Goal: Task Accomplishment & Management: Use online tool/utility

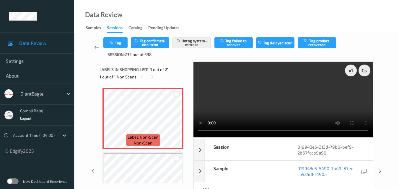
click at [94, 46] on icon at bounding box center [96, 47] width 5 height 6
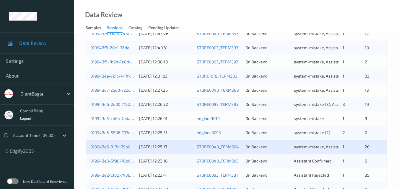
scroll to position [266, 0]
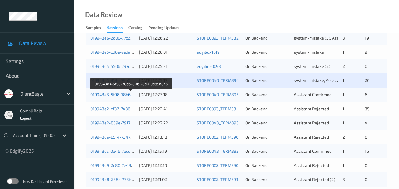
click at [126, 95] on link "019943e3-5f98-78b6-8061-8d019d89a8a6" at bounding box center [130, 94] width 81 height 5
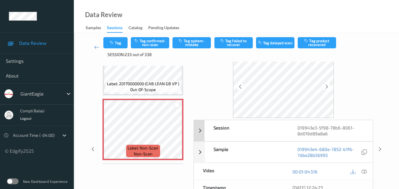
scroll to position [30, 0]
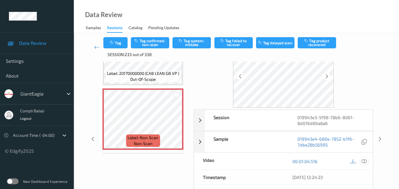
click at [366, 160] on icon at bounding box center [363, 160] width 5 height 5
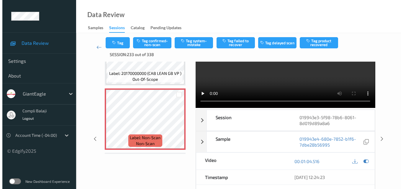
scroll to position [0, 0]
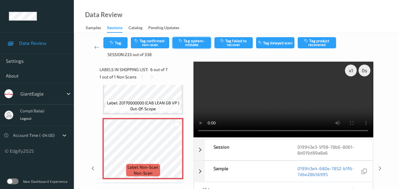
click at [193, 44] on button "Tag system-mistake" at bounding box center [191, 42] width 38 height 11
click at [119, 45] on button "Tag" at bounding box center [115, 42] width 24 height 11
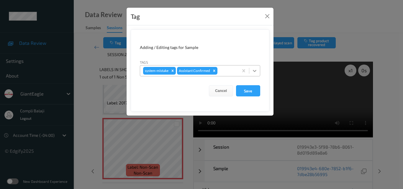
click at [255, 72] on icon at bounding box center [255, 71] width 6 height 6
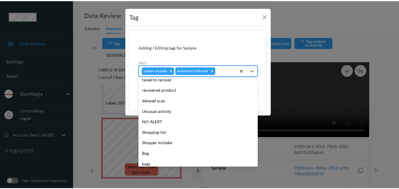
scroll to position [59, 0]
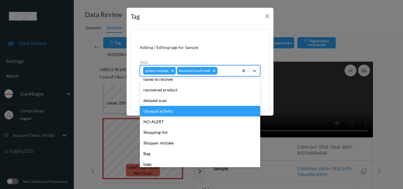
click at [171, 113] on div "Unusual activity" at bounding box center [200, 111] width 120 height 11
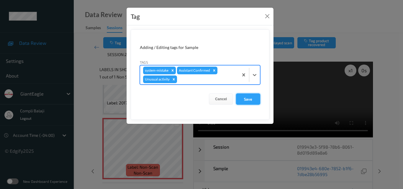
click at [245, 101] on button "Save" at bounding box center [248, 99] width 24 height 11
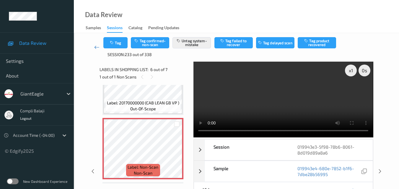
click at [95, 48] on icon at bounding box center [96, 47] width 5 height 6
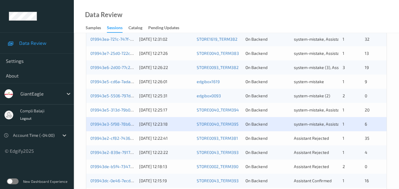
scroll to position [266, 0]
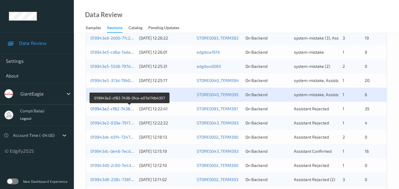
click at [122, 109] on link "019943e2-cf82-7436-91ce-e07a17db4357" at bounding box center [129, 108] width 79 height 5
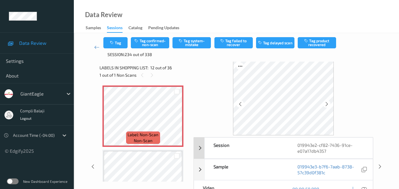
scroll to position [30, 0]
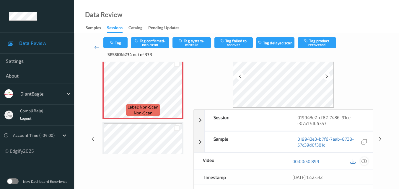
click at [366, 162] on icon at bounding box center [363, 160] width 5 height 5
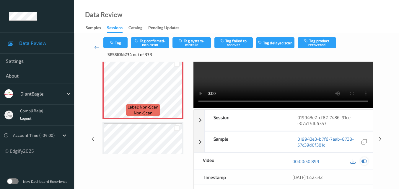
click at [366, 161] on icon at bounding box center [363, 161] width 5 height 5
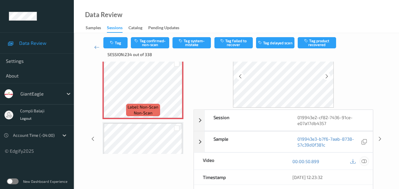
click at [365, 162] on icon at bounding box center [363, 160] width 5 height 5
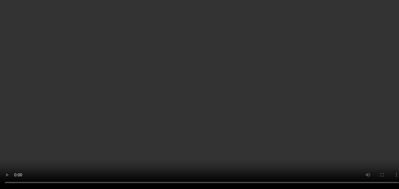
scroll to position [59, 0]
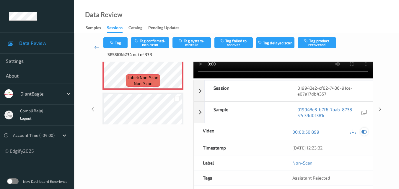
click at [364, 131] on icon at bounding box center [363, 131] width 5 height 5
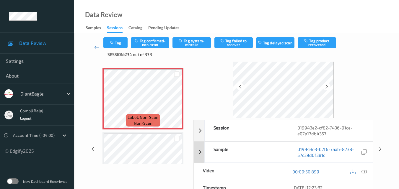
scroll to position [30, 0]
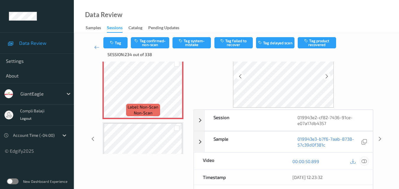
click at [367, 160] on div at bounding box center [364, 161] width 8 height 8
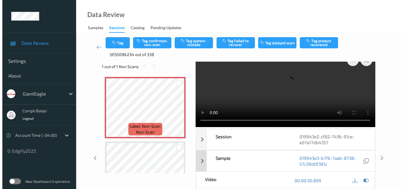
scroll to position [0, 0]
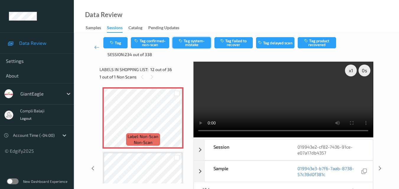
click at [195, 47] on button "Tag system-mistake" at bounding box center [191, 42] width 38 height 11
click at [119, 45] on button "Tag" at bounding box center [115, 42] width 24 height 11
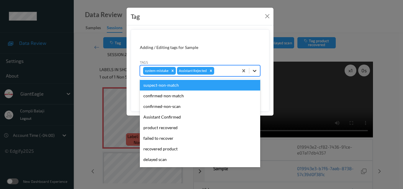
click at [253, 72] on icon at bounding box center [255, 71] width 6 height 6
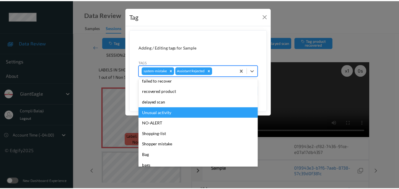
scroll to position [59, 0]
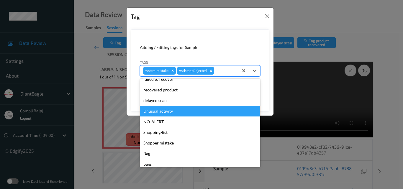
click at [169, 114] on div "Unusual activity" at bounding box center [200, 111] width 120 height 11
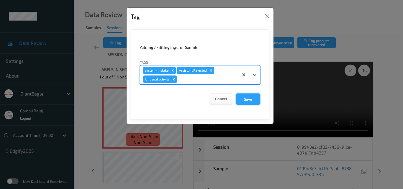
click at [250, 101] on button "Save" at bounding box center [248, 99] width 24 height 11
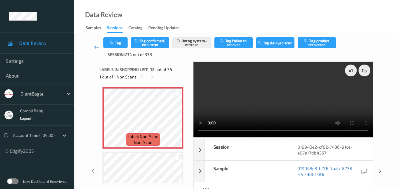
click at [96, 49] on icon at bounding box center [96, 47] width 5 height 6
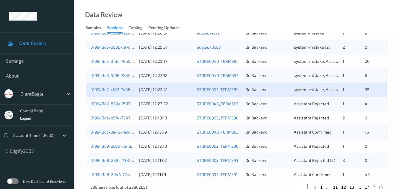
scroll to position [295, 0]
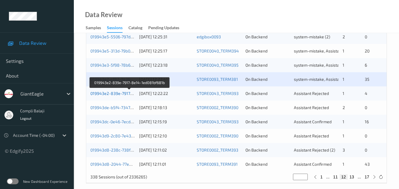
click at [113, 94] on link "019943e2-839e-7917-8e14-1ed081bf681b" at bounding box center [129, 93] width 79 height 5
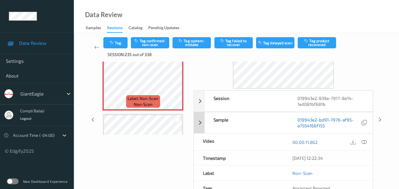
scroll to position [59, 0]
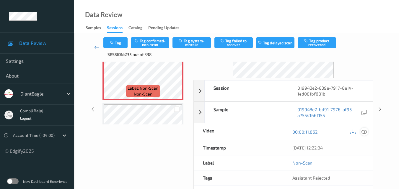
click at [366, 132] on icon at bounding box center [363, 131] width 5 height 5
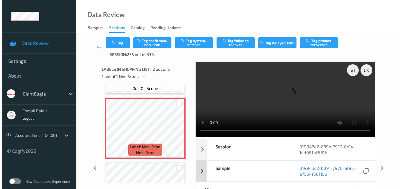
scroll to position [0, 0]
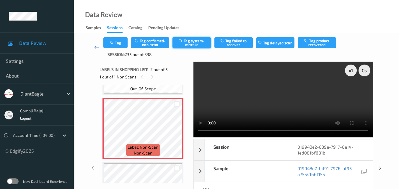
click at [197, 45] on button "Tag system-mistake" at bounding box center [191, 42] width 38 height 11
click at [117, 45] on button "Tag" at bounding box center [115, 42] width 24 height 11
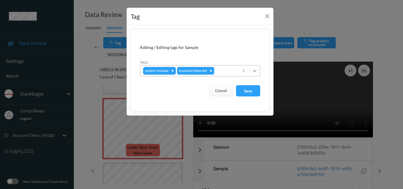
click at [254, 71] on icon at bounding box center [255, 71] width 4 height 2
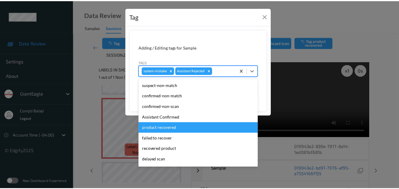
scroll to position [59, 0]
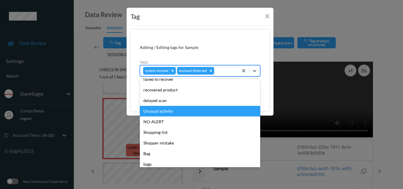
click at [173, 114] on div "Unusual activity" at bounding box center [200, 111] width 120 height 11
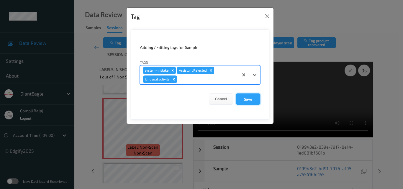
click at [255, 101] on button "Save" at bounding box center [248, 99] width 24 height 11
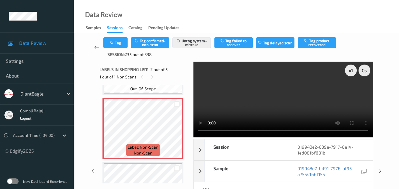
click at [94, 48] on icon at bounding box center [96, 47] width 5 height 6
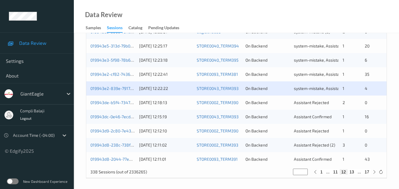
scroll to position [301, 0]
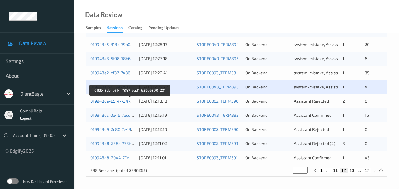
click at [122, 102] on link "019943de-b5f4-7347-bad1-659d6300f201" at bounding box center [129, 101] width 79 height 5
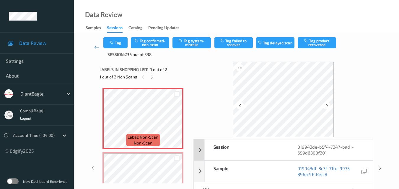
scroll to position [30, 0]
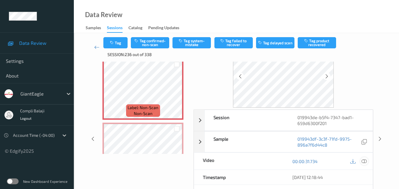
click at [363, 160] on icon at bounding box center [363, 160] width 5 height 5
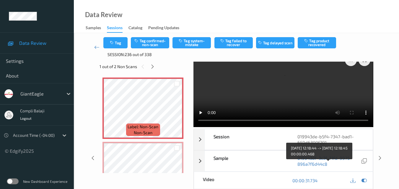
scroll to position [0, 0]
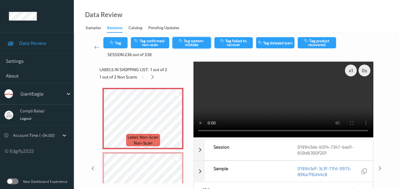
click at [195, 43] on button "Tag system-mistake" at bounding box center [191, 42] width 38 height 11
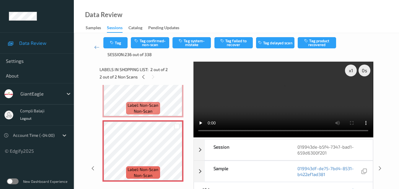
scroll to position [33, 0]
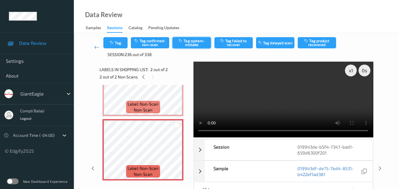
click at [193, 44] on button "Tag system-mistake" at bounding box center [191, 42] width 38 height 11
click at [96, 47] on icon at bounding box center [96, 47] width 5 height 6
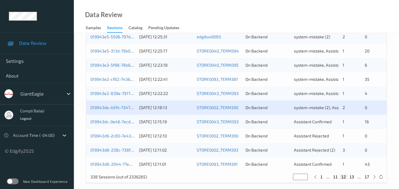
scroll to position [301, 0]
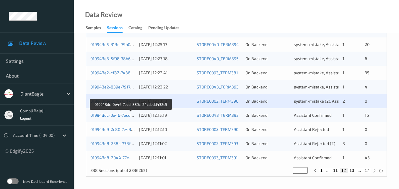
click at [118, 116] on link "019943dc-0e46-7ecd-839c-24cdedd432c5" at bounding box center [130, 115] width 81 height 5
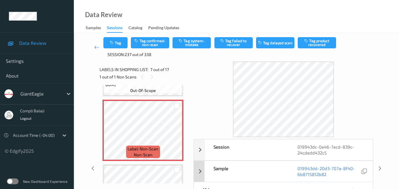
scroll to position [30, 0]
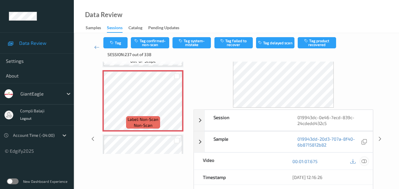
click at [366, 163] on icon at bounding box center [363, 160] width 5 height 5
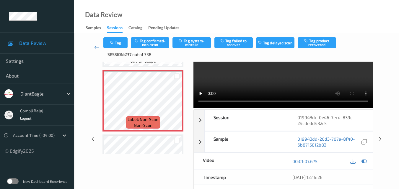
scroll to position [0, 0]
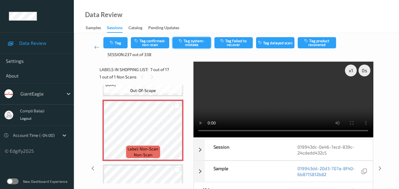
click at [189, 43] on button "Tag system-mistake" at bounding box center [191, 42] width 38 height 11
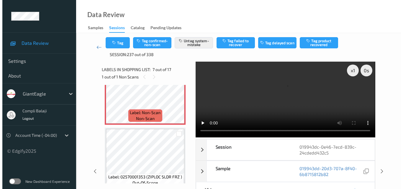
scroll to position [433, 0]
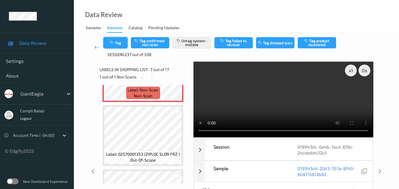
click at [122, 44] on button "Tag" at bounding box center [115, 42] width 24 height 11
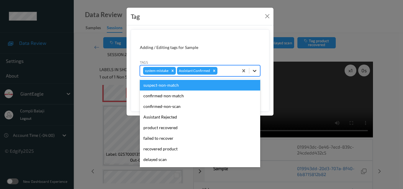
click at [256, 71] on icon at bounding box center [255, 71] width 6 height 6
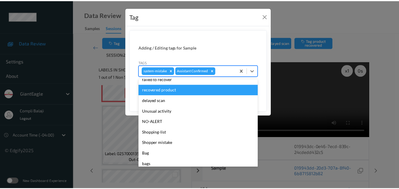
scroll to position [63, 0]
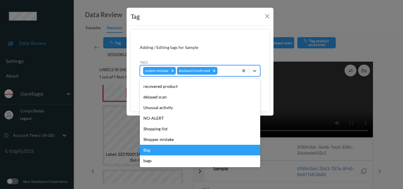
click at [154, 150] on div "Bag" at bounding box center [200, 150] width 120 height 11
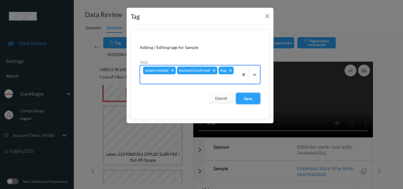
click at [250, 100] on button "Save" at bounding box center [248, 98] width 24 height 11
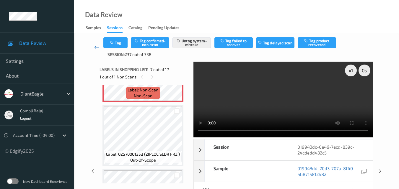
click at [96, 47] on icon at bounding box center [96, 47] width 5 height 6
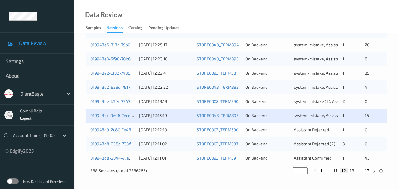
scroll to position [301, 0]
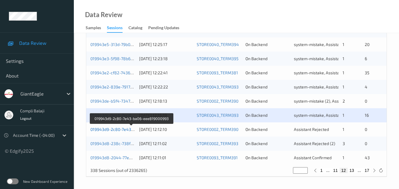
click at [127, 131] on link "019943d9-2c80-7e43-ba06-eee819000993" at bounding box center [131, 129] width 82 height 5
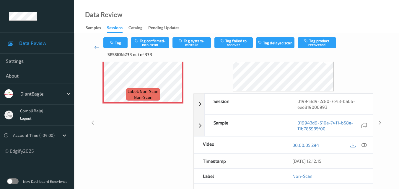
scroll to position [59, 0]
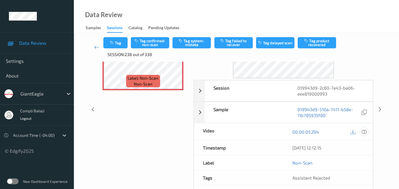
click at [366, 132] on icon at bounding box center [363, 131] width 5 height 5
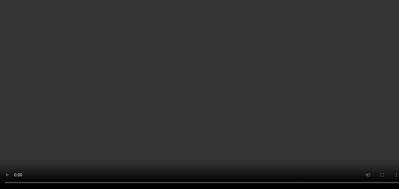
scroll to position [0, 0]
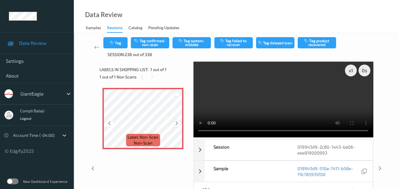
click at [175, 123] on icon at bounding box center [176, 123] width 5 height 5
click at [156, 46] on button "Tag confirmed-non-scan" at bounding box center [150, 42] width 38 height 11
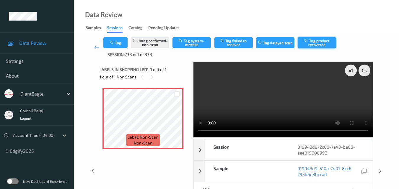
click at [320, 44] on button "Tag product recovered" at bounding box center [316, 42] width 38 height 11
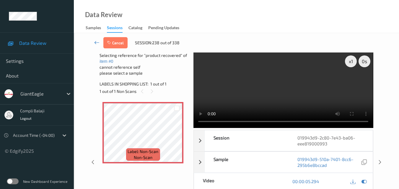
click at [95, 43] on icon at bounding box center [96, 43] width 5 height 6
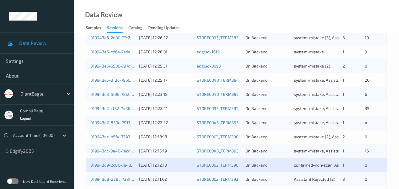
scroll to position [301, 0]
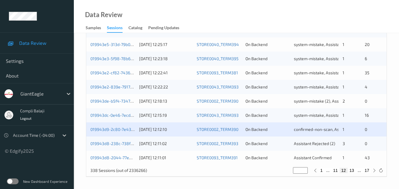
click at [113, 132] on div "019943d9-2c80-7e43-ba06-eee819000993" at bounding box center [112, 130] width 45 height 6
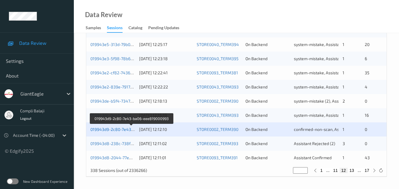
click at [119, 129] on link "019943d9-2c80-7e43-ba06-eee819000993" at bounding box center [131, 129] width 82 height 5
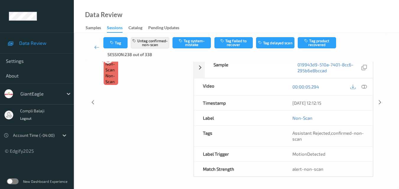
scroll to position [73, 0]
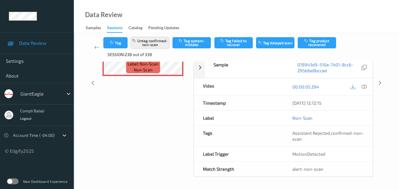
click at [148, 42] on button "Untag confirmed-non-scan" at bounding box center [150, 42] width 38 height 11
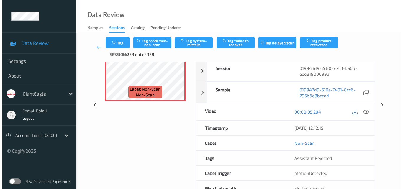
scroll to position [38, 0]
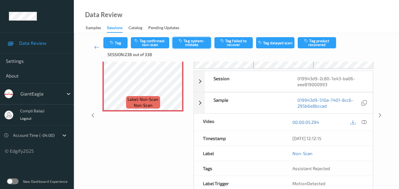
click at [198, 41] on button "Tag system-mistake" at bounding box center [191, 42] width 38 height 11
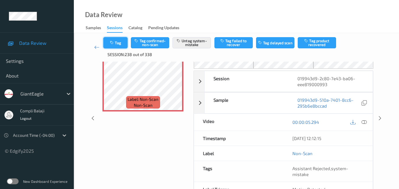
click at [122, 43] on button "Tag" at bounding box center [115, 42] width 24 height 11
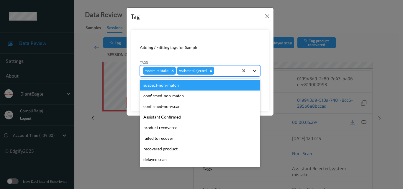
click at [254, 70] on icon at bounding box center [255, 71] width 6 height 6
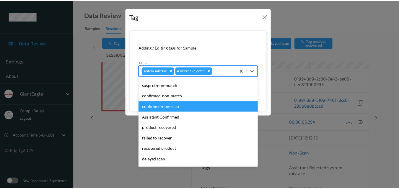
scroll to position [59, 0]
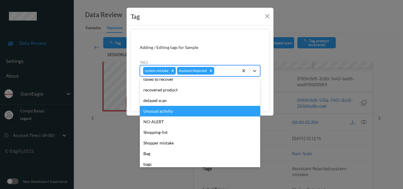
click at [170, 111] on div "Unusual activity" at bounding box center [200, 111] width 120 height 11
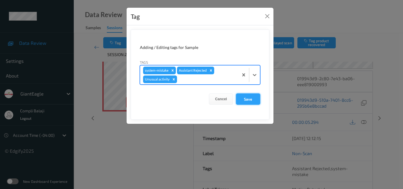
click at [252, 100] on button "Save" at bounding box center [248, 99] width 24 height 11
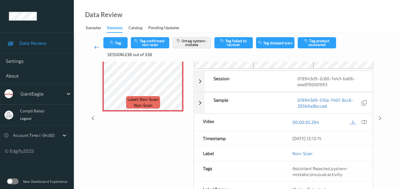
click at [94, 48] on icon at bounding box center [96, 47] width 5 height 6
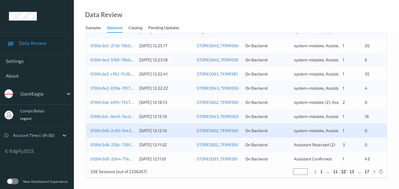
scroll to position [301, 0]
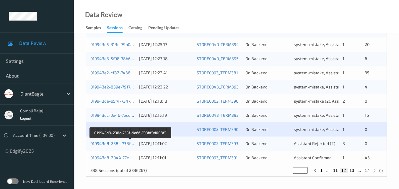
click at [124, 144] on link "019943d8-238c-738f-9e66-798bf0d008f3" at bounding box center [130, 143] width 80 height 5
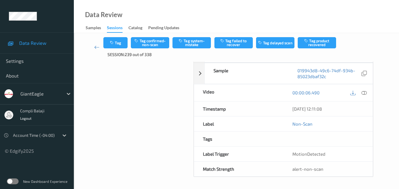
scroll to position [98, 0]
click at [95, 47] on icon at bounding box center [96, 47] width 5 height 6
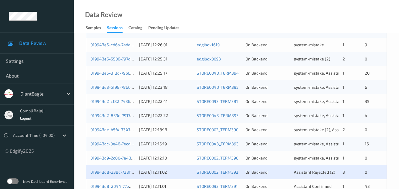
scroll to position [301, 0]
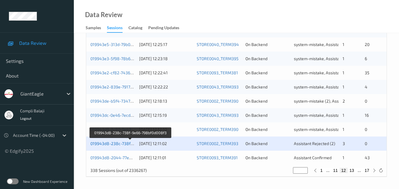
click at [126, 145] on link "019943d8-238c-738f-9e66-798bf0d008f3" at bounding box center [130, 143] width 80 height 5
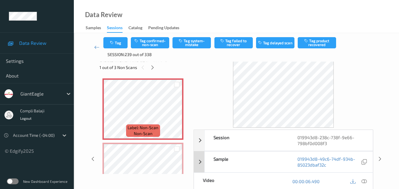
scroll to position [39, 0]
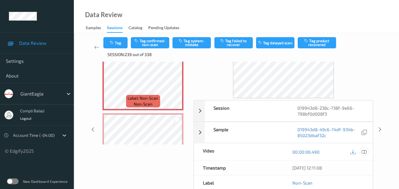
click at [362, 152] on icon at bounding box center [363, 151] width 5 height 5
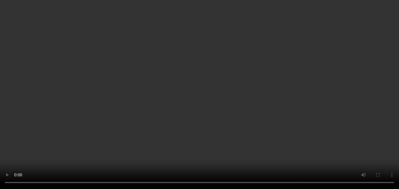
scroll to position [0, 0]
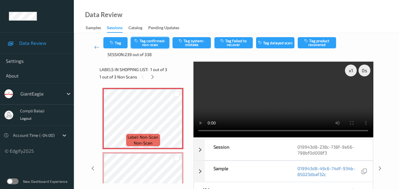
click at [157, 45] on button "Tag confirmed-non-scan" at bounding box center [150, 42] width 38 height 11
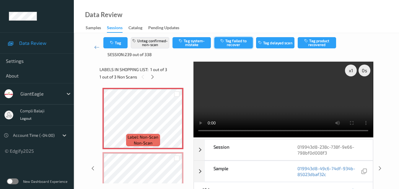
click at [242, 43] on button "Tag failed to recover" at bounding box center [233, 42] width 38 height 11
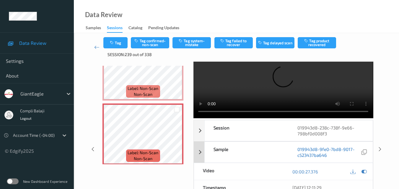
scroll to position [30, 0]
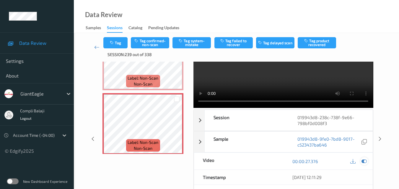
click at [365, 160] on icon at bounding box center [363, 161] width 5 height 5
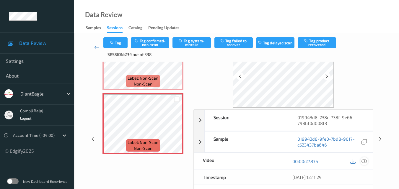
click at [366, 164] on icon at bounding box center [363, 160] width 5 height 5
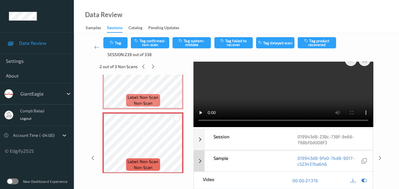
scroll to position [0, 0]
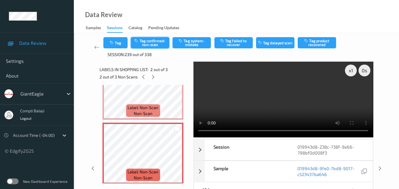
click at [156, 44] on button "Tag confirmed-non-scan" at bounding box center [150, 42] width 38 height 11
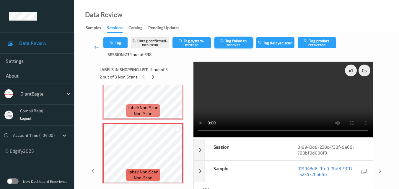
click at [238, 42] on button "Tag failed to recover" at bounding box center [233, 42] width 38 height 11
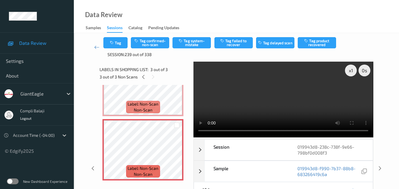
scroll to position [60, 0]
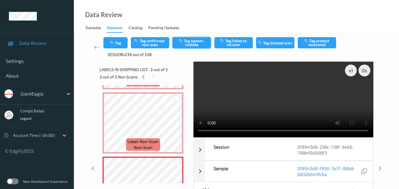
drag, startPoint x: 158, startPoint y: 43, endPoint x: 195, endPoint y: 48, distance: 37.5
click at [158, 43] on button "Tag confirmed-non-scan" at bounding box center [150, 42] width 38 height 11
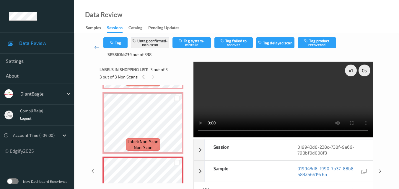
click at [240, 45] on button "Tag failed to recover" at bounding box center [233, 42] width 38 height 11
click at [96, 48] on icon at bounding box center [96, 47] width 5 height 6
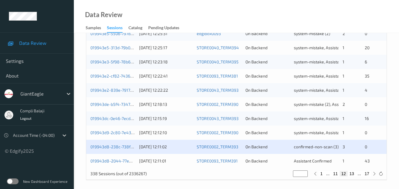
scroll to position [301, 0]
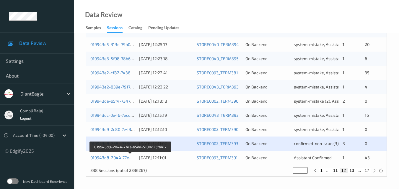
click at [112, 158] on link "019943d8-2044-77e3-b5da-5100d23fba17" at bounding box center [130, 157] width 80 height 5
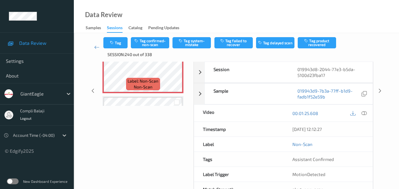
scroll to position [89, 0]
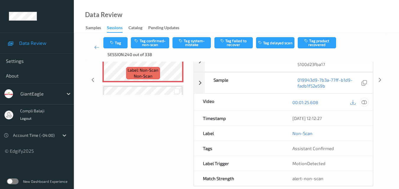
click at [364, 104] on icon at bounding box center [363, 101] width 5 height 5
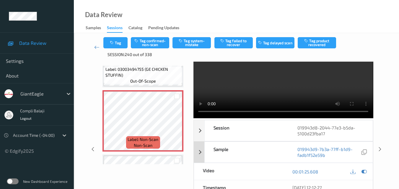
scroll to position [30, 0]
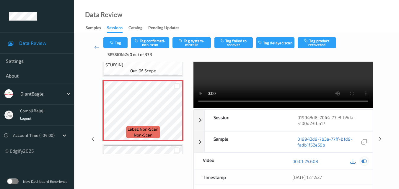
click at [364, 160] on icon at bounding box center [363, 161] width 5 height 5
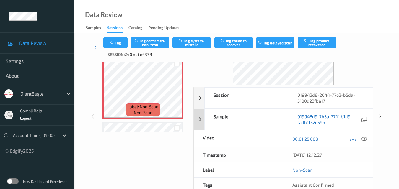
scroll to position [59, 0]
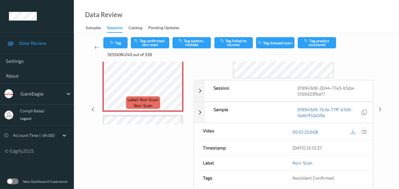
click at [364, 133] on icon at bounding box center [363, 131] width 5 height 5
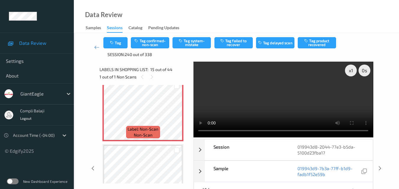
scroll to position [879, 0]
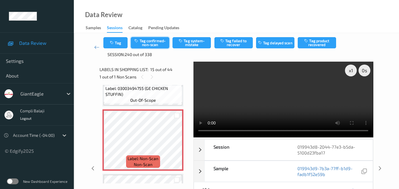
click at [159, 44] on button "Tag confirmed-non-scan" at bounding box center [150, 42] width 38 height 11
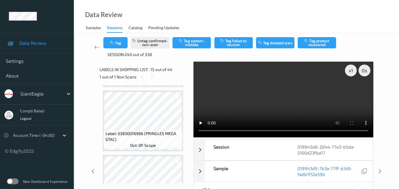
scroll to position [1026, 0]
click at [178, 97] on div at bounding box center [177, 97] width 6 height 6
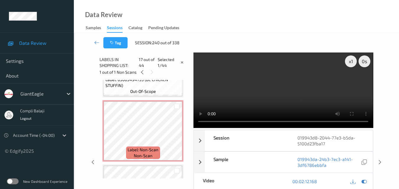
scroll to position [879, 0]
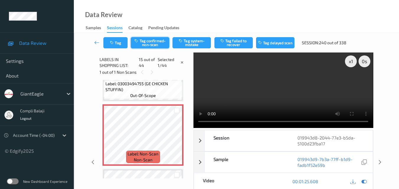
click at [152, 42] on button "Tag confirmed-non-scan" at bounding box center [150, 42] width 38 height 11
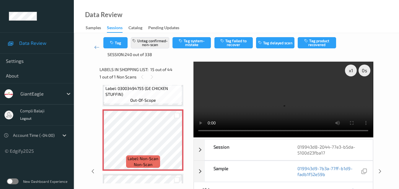
drag, startPoint x: 315, startPoint y: 42, endPoint x: 250, endPoint y: 82, distance: 76.1
click at [315, 43] on button "Tag product recovered" at bounding box center [316, 42] width 38 height 11
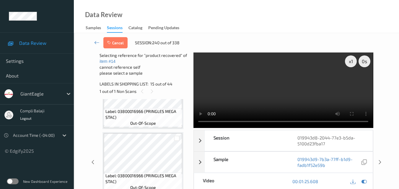
scroll to position [997, 0]
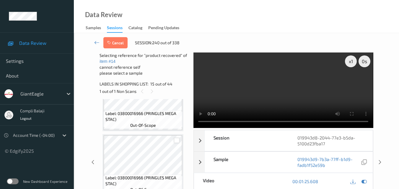
click at [176, 141] on div at bounding box center [177, 141] width 6 height 6
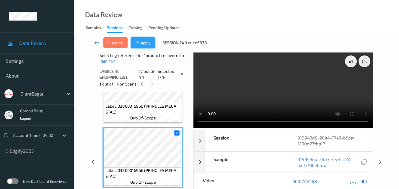
click at [148, 45] on button "Apply" at bounding box center [143, 42] width 24 height 11
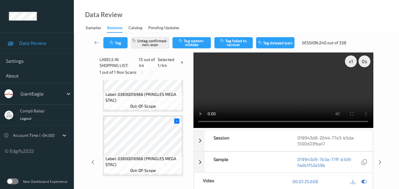
scroll to position [839, 0]
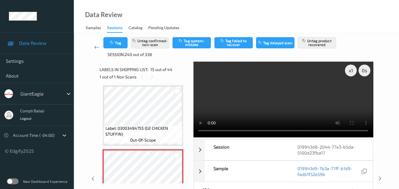
click at [94, 46] on icon at bounding box center [96, 47] width 5 height 6
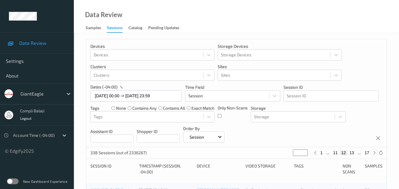
click at [373, 153] on icon at bounding box center [374, 153] width 4 height 4
type input "**"
click at [373, 153] on icon at bounding box center [374, 153] width 4 height 4
type input "**"
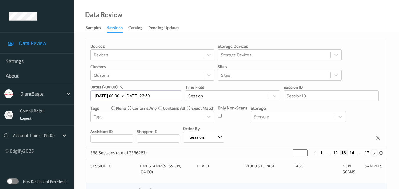
type input "**"
click at [314, 154] on icon at bounding box center [315, 153] width 4 height 4
type input "**"
click at [314, 154] on icon at bounding box center [315, 153] width 4 height 4
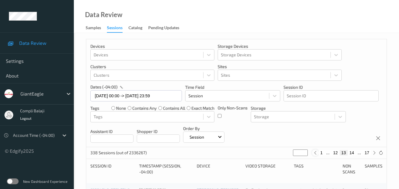
type input "**"
click at [314, 154] on icon at bounding box center [315, 153] width 4 height 4
type input "**"
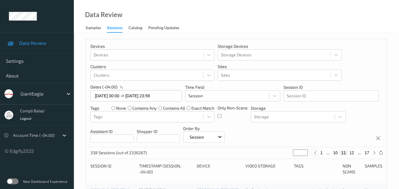
click at [314, 154] on icon at bounding box center [315, 153] width 4 height 4
type input "**"
click at [314, 154] on div "1 ... 9 10 11 ... 17" at bounding box center [345, 153] width 63 height 6
click at [317, 152] on icon at bounding box center [317, 153] width 4 height 4
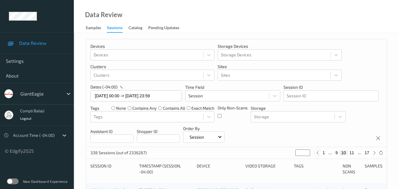
type input "*"
click at [339, 153] on button "8" at bounding box center [339, 152] width 6 height 5
type input "*"
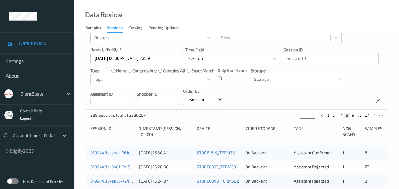
scroll to position [89, 0]
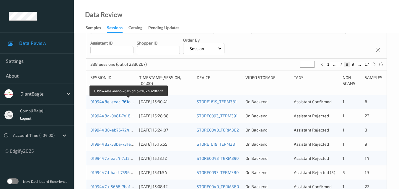
click at [113, 103] on link "0199448e-eeac-761c-bf1b-f182a32dfadf" at bounding box center [128, 101] width 77 height 5
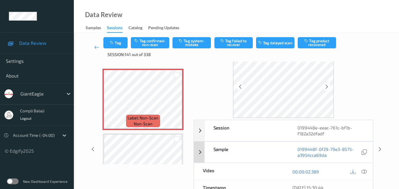
scroll to position [59, 0]
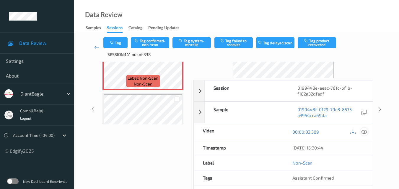
click at [364, 134] on icon at bounding box center [363, 131] width 5 height 5
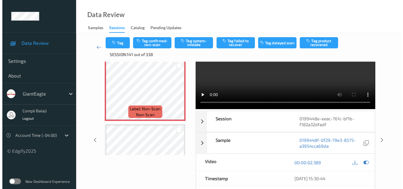
scroll to position [0, 0]
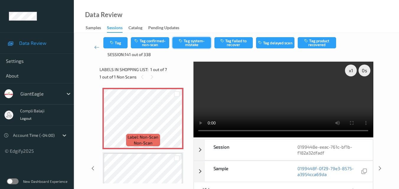
click at [198, 42] on button "Tag system-mistake" at bounding box center [191, 42] width 38 height 11
click at [116, 44] on button "Tag" at bounding box center [115, 42] width 24 height 11
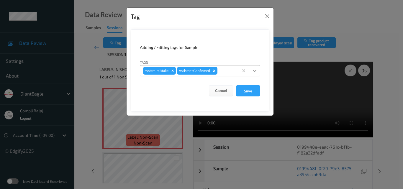
click at [257, 70] on icon at bounding box center [255, 71] width 6 height 6
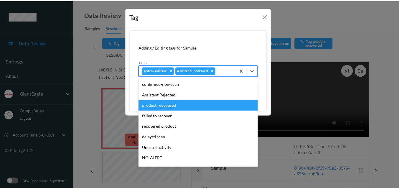
scroll to position [59, 0]
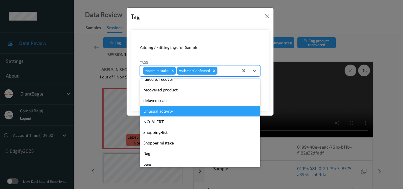
click at [162, 111] on div "Unusual activity" at bounding box center [200, 111] width 120 height 11
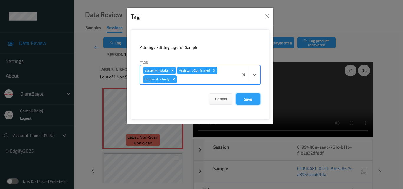
click at [251, 100] on button "Save" at bounding box center [248, 99] width 24 height 11
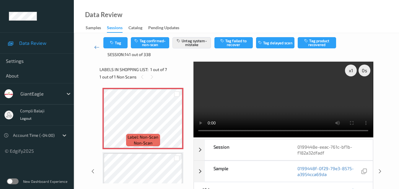
click at [98, 49] on icon at bounding box center [96, 47] width 5 height 6
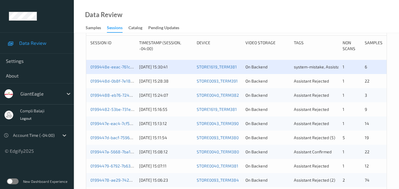
scroll to position [118, 0]
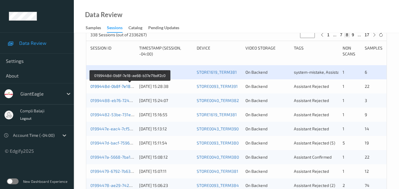
click at [124, 86] on link "0199448d-0b8f-7e18-ae68-b37e71bdf2c0" at bounding box center [129, 86] width 79 height 5
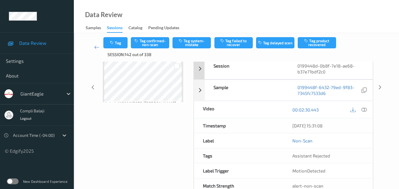
scroll to position [89, 0]
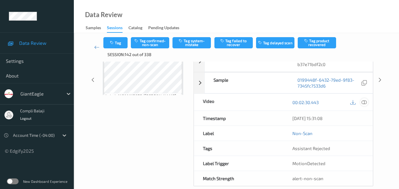
click at [365, 102] on icon at bounding box center [363, 101] width 5 height 5
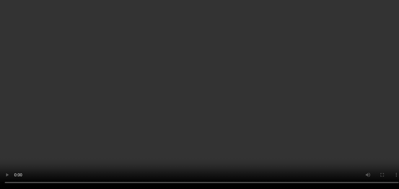
scroll to position [30, 0]
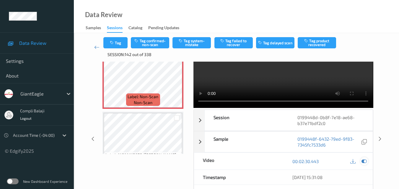
click at [365, 160] on icon at bounding box center [363, 161] width 5 height 5
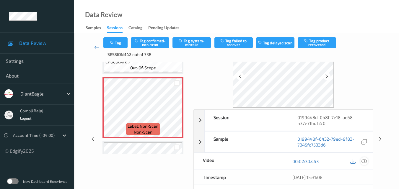
click at [366, 163] on icon at bounding box center [363, 160] width 5 height 5
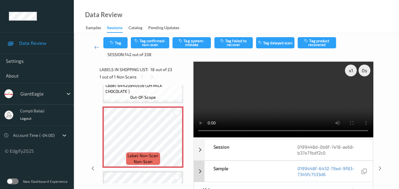
scroll to position [59, 0]
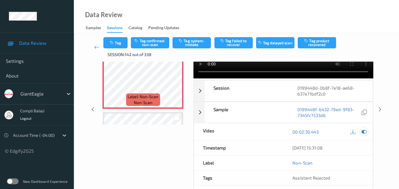
click at [365, 131] on icon at bounding box center [363, 131] width 5 height 5
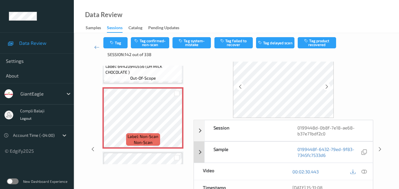
scroll to position [30, 0]
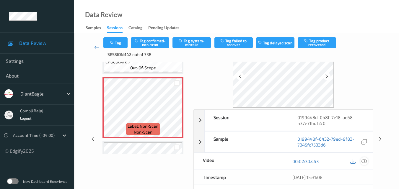
click at [366, 160] on icon at bounding box center [363, 160] width 5 height 5
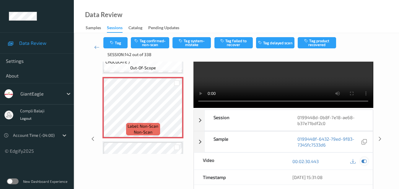
click at [364, 161] on icon at bounding box center [363, 161] width 5 height 5
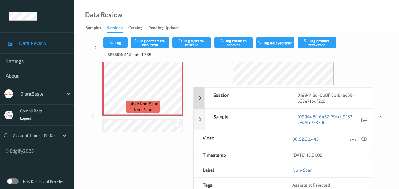
scroll to position [59, 0]
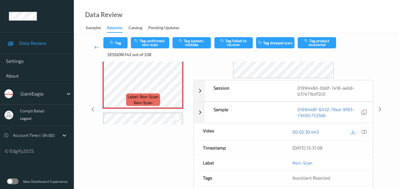
click at [363, 133] on icon at bounding box center [363, 131] width 5 height 5
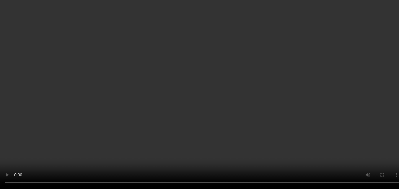
scroll to position [30, 0]
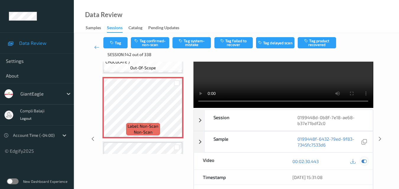
click at [365, 163] on icon at bounding box center [363, 161] width 5 height 5
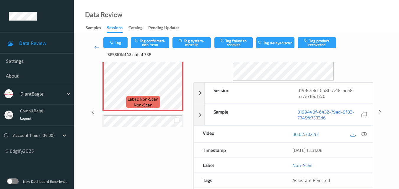
scroll to position [59, 0]
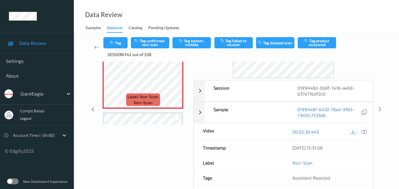
click at [364, 131] on icon at bounding box center [363, 131] width 5 height 5
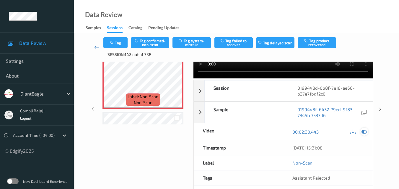
click at [363, 130] on icon at bounding box center [363, 131] width 5 height 5
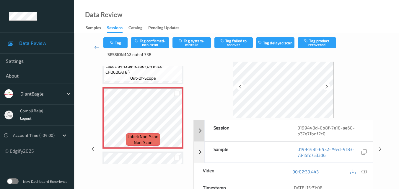
scroll to position [30, 0]
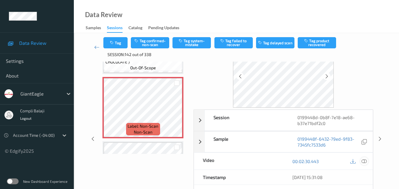
click at [367, 163] on div at bounding box center [364, 161] width 8 height 8
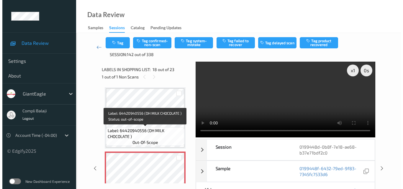
scroll to position [1059, 0]
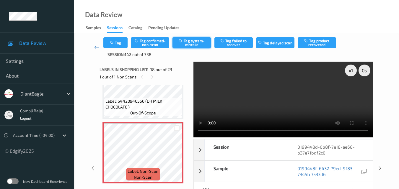
click at [198, 45] on button "Tag system-mistake" at bounding box center [191, 42] width 38 height 11
click at [119, 44] on button "Tag" at bounding box center [115, 42] width 24 height 11
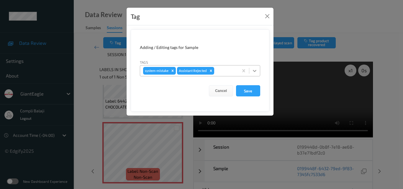
click at [256, 70] on icon at bounding box center [255, 71] width 6 height 6
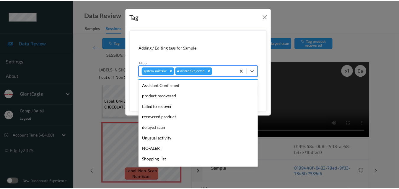
scroll to position [63, 0]
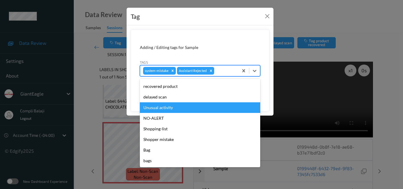
click at [174, 109] on div "Unusual activity" at bounding box center [200, 107] width 120 height 11
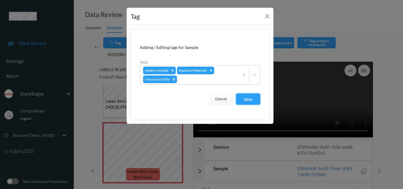
click at [244, 99] on button "Save" at bounding box center [248, 99] width 24 height 11
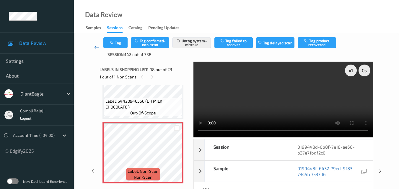
click at [96, 49] on icon at bounding box center [96, 47] width 5 height 6
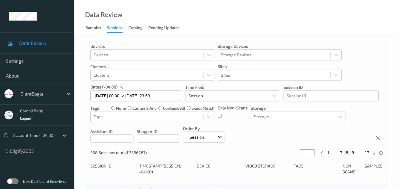
scroll to position [148, 0]
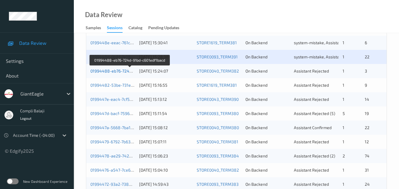
click at [112, 73] on link "01994488-eb76-724d-91bd-c601edf1bacd" at bounding box center [129, 70] width 79 height 5
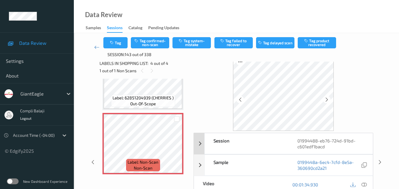
scroll to position [36, 0]
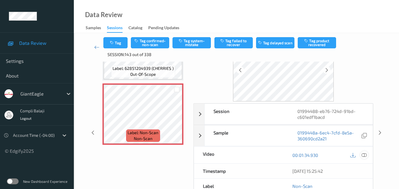
click at [366, 156] on icon at bounding box center [363, 154] width 5 height 5
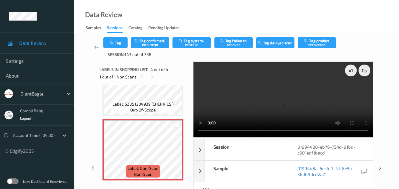
scroll to position [124, 0]
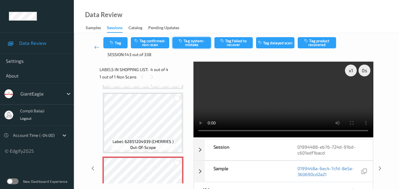
click at [196, 42] on button "Tag system-mistake" at bounding box center [191, 42] width 38 height 11
click at [96, 50] on link at bounding box center [96, 47] width 13 height 20
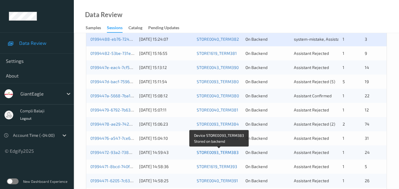
scroll to position [148, 0]
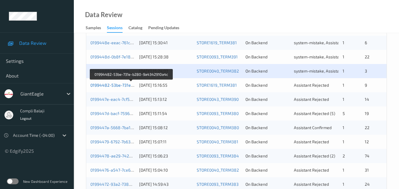
click at [116, 87] on link "01994482-53be-731e-b280-9a4342910a4c" at bounding box center [131, 85] width 82 height 5
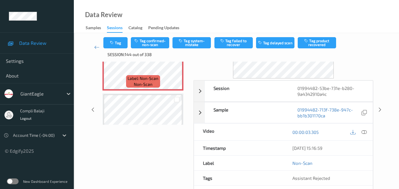
scroll to position [59, 0]
click at [364, 132] on icon at bounding box center [363, 131] width 5 height 5
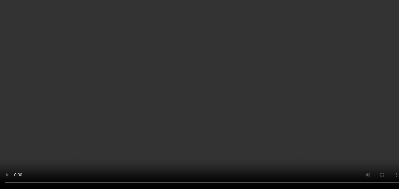
scroll to position [30, 0]
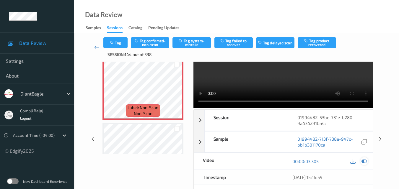
click at [366, 160] on icon at bounding box center [363, 161] width 5 height 5
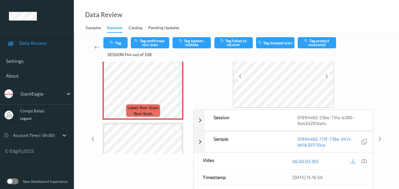
click at [366, 163] on icon at bounding box center [363, 160] width 5 height 5
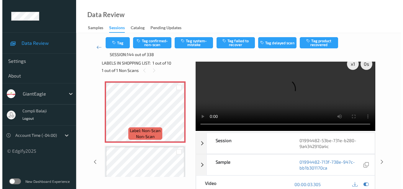
scroll to position [0, 0]
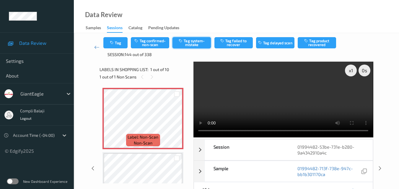
drag, startPoint x: 187, startPoint y: 43, endPoint x: 181, endPoint y: 47, distance: 6.8
click at [187, 43] on button "Tag system-mistake" at bounding box center [191, 42] width 38 height 11
click at [120, 46] on button "Tag" at bounding box center [115, 42] width 24 height 11
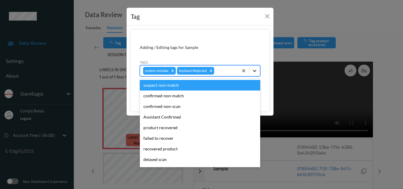
click at [253, 70] on icon at bounding box center [255, 71] width 6 height 6
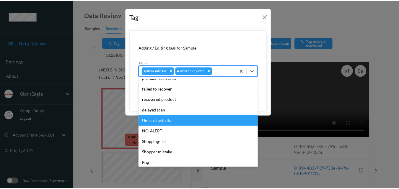
scroll to position [59, 0]
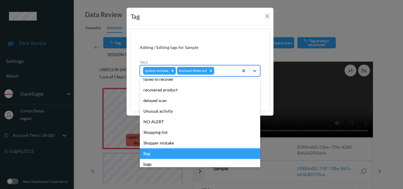
click at [150, 155] on div "Bag" at bounding box center [200, 153] width 120 height 11
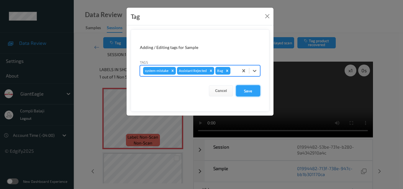
click at [248, 91] on button "Save" at bounding box center [248, 90] width 24 height 11
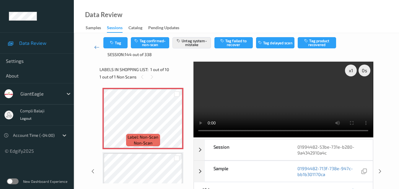
click at [95, 47] on icon at bounding box center [96, 47] width 5 height 6
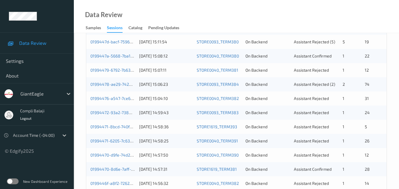
scroll to position [183, 0]
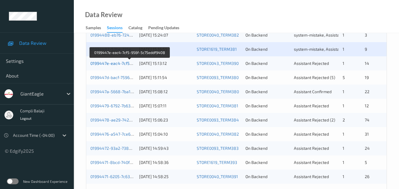
click at [125, 64] on link "0199447e-eac4-7cf5-956f-5c75eddf9408" at bounding box center [129, 63] width 79 height 5
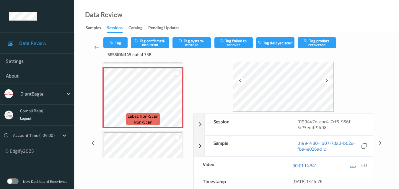
scroll to position [36, 0]
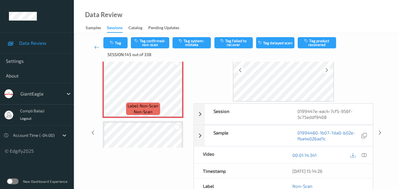
click at [365, 155] on icon at bounding box center [363, 154] width 5 height 5
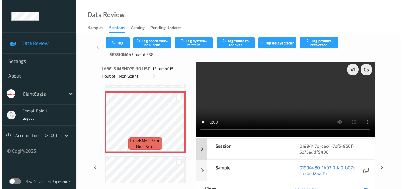
scroll to position [0, 0]
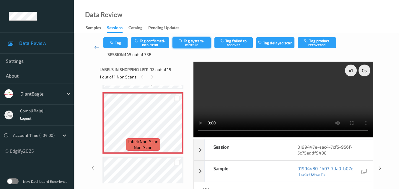
click at [194, 46] on button "Tag system-mistake" at bounding box center [191, 42] width 38 height 11
click at [120, 44] on button "Tag" at bounding box center [115, 42] width 24 height 11
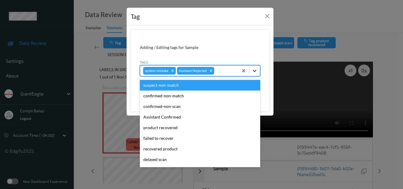
click at [254, 70] on icon at bounding box center [255, 71] width 6 height 6
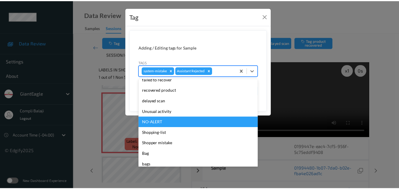
scroll to position [59, 0]
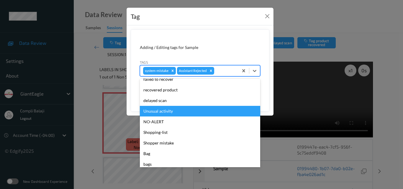
click at [169, 115] on div "Unusual activity" at bounding box center [200, 111] width 120 height 11
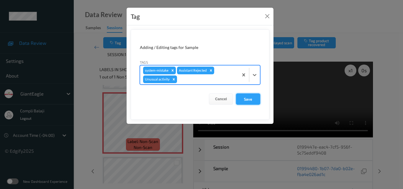
click at [253, 102] on button "Save" at bounding box center [248, 99] width 24 height 11
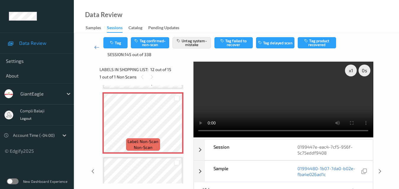
click at [96, 49] on icon at bounding box center [96, 47] width 5 height 6
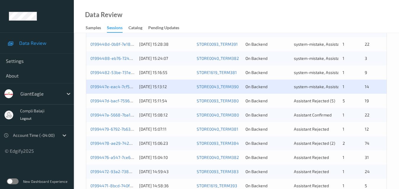
scroll to position [177, 0]
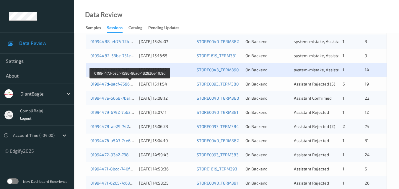
click at [114, 86] on link "0199447d-bacf-7596-96ad-182936e4fb9d" at bounding box center [130, 83] width 80 height 5
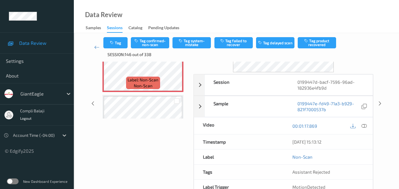
scroll to position [65, 0]
click at [363, 127] on icon at bounding box center [363, 125] width 5 height 5
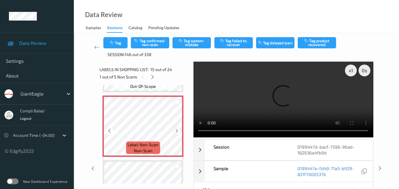
scroll to position [863, 0]
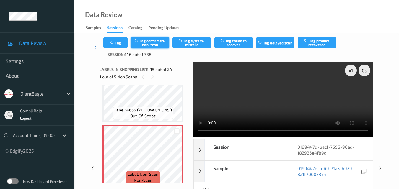
click at [153, 41] on button "Tag confirmed-non-scan" at bounding box center [150, 42] width 38 height 11
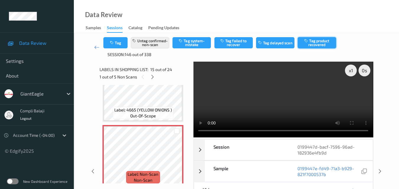
click at [319, 42] on button "Tag product recovered" at bounding box center [316, 42] width 38 height 11
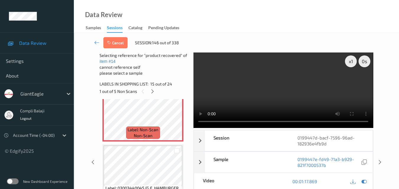
scroll to position [952, 0]
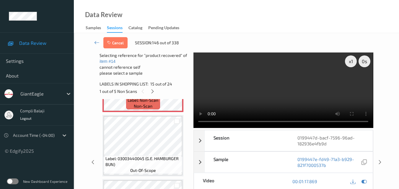
click at [176, 117] on div at bounding box center [176, 121] width 11 height 10
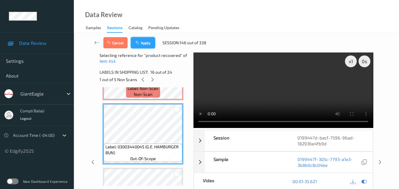
click at [148, 42] on button "Apply" at bounding box center [143, 42] width 24 height 11
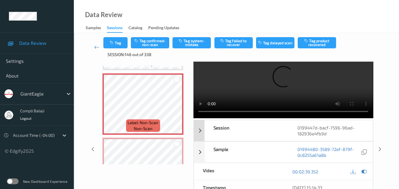
scroll to position [30, 0]
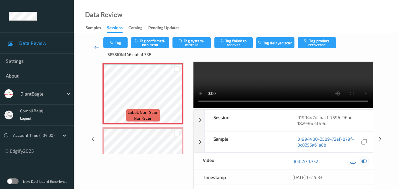
click at [366, 163] on icon at bounding box center [363, 161] width 5 height 5
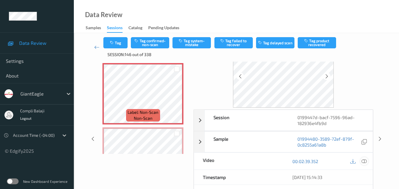
click at [365, 162] on icon at bounding box center [363, 160] width 5 height 5
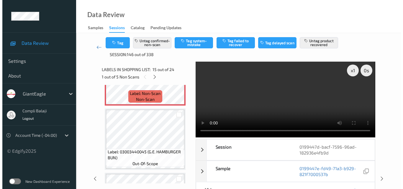
scroll to position [915, 0]
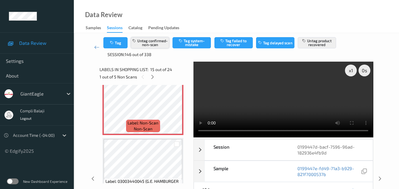
click at [151, 41] on button "Untag confirmed-non-scan" at bounding box center [150, 42] width 38 height 11
click at [317, 44] on button "Untag product recovered" at bounding box center [316, 42] width 38 height 11
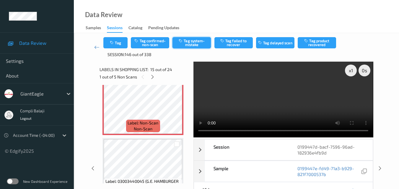
click at [200, 43] on button "Tag system-mistake" at bounding box center [191, 42] width 38 height 11
click at [116, 45] on button "Tag" at bounding box center [115, 42] width 24 height 11
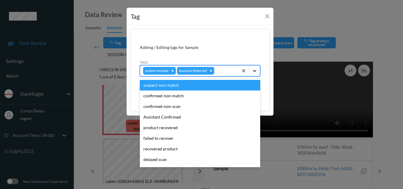
click at [254, 69] on icon at bounding box center [255, 71] width 6 height 6
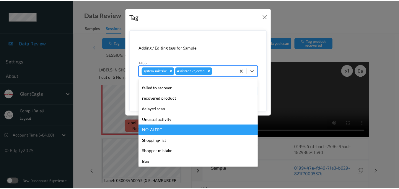
scroll to position [59, 0]
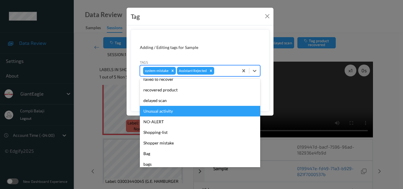
click at [169, 112] on div "Unusual activity" at bounding box center [200, 111] width 120 height 11
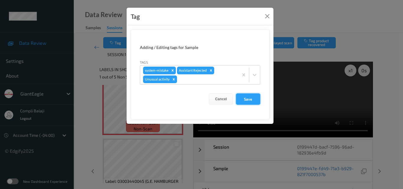
click at [250, 101] on button "Save" at bounding box center [248, 99] width 24 height 11
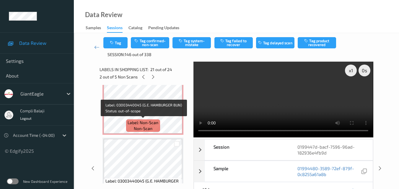
scroll to position [915, 0]
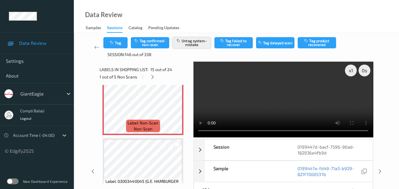
click at [196, 44] on button "Untag system-mistake" at bounding box center [191, 42] width 38 height 11
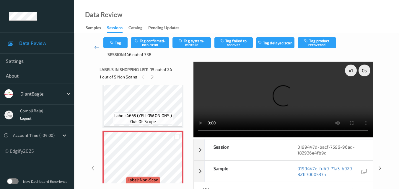
scroll to position [856, 0]
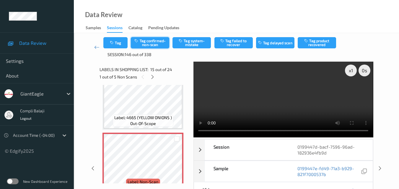
click at [158, 41] on button "Tag confirmed-non-scan" at bounding box center [150, 42] width 38 height 11
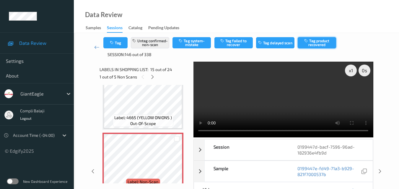
click at [318, 43] on button "Tag product recovered" at bounding box center [316, 42] width 38 height 11
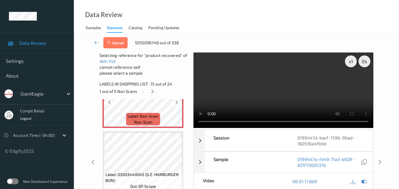
scroll to position [944, 0]
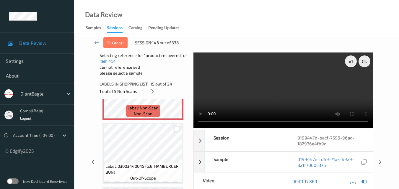
click at [176, 128] on div at bounding box center [177, 129] width 6 height 6
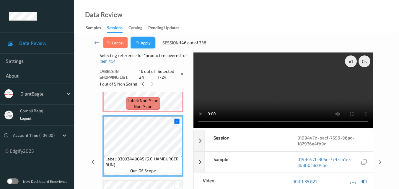
click at [147, 46] on button "Apply" at bounding box center [143, 42] width 24 height 11
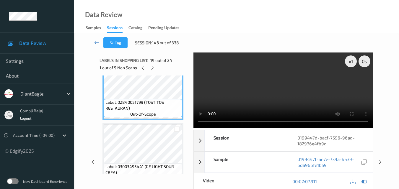
scroll to position [1163, 0]
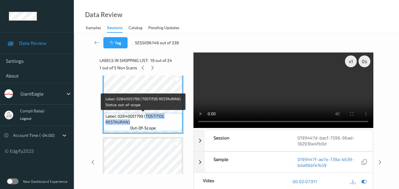
drag, startPoint x: 131, startPoint y: 123, endPoint x: 145, endPoint y: 115, distance: 15.6
click at [145, 115] on span "Label: 02840051799 (TOSTITOS RESTAURAN)" at bounding box center [143, 119] width 76 height 12
copy span "TOSTITOS RESTAURAN)"
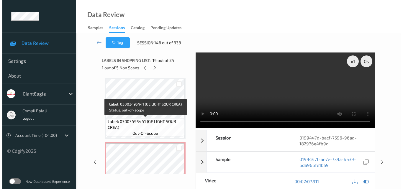
scroll to position [1252, 0]
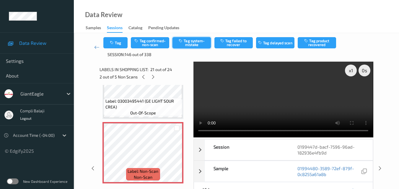
click at [195, 45] on button "Tag system-mistake" at bounding box center [191, 42] width 38 height 11
click at [119, 45] on button "Tag" at bounding box center [115, 42] width 24 height 11
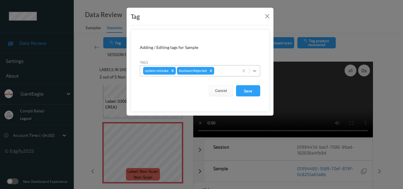
click at [256, 72] on icon at bounding box center [255, 71] width 6 height 6
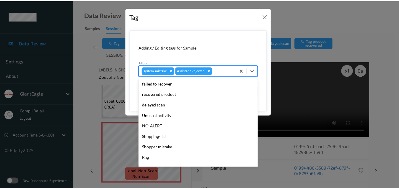
scroll to position [59, 0]
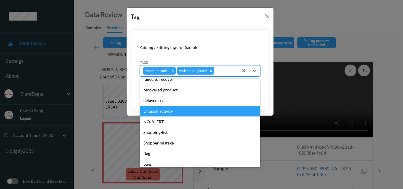
click at [170, 112] on div "Unusual activity" at bounding box center [200, 111] width 120 height 11
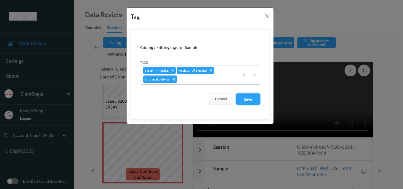
click at [247, 99] on button "Save" at bounding box center [248, 99] width 24 height 11
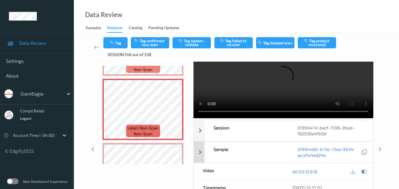
scroll to position [30, 0]
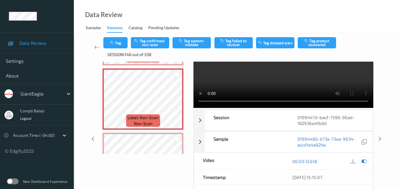
click at [365, 162] on icon at bounding box center [363, 161] width 5 height 5
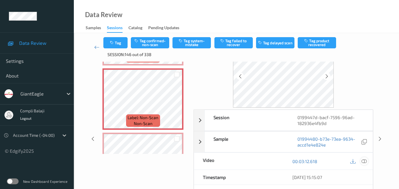
click at [364, 161] on icon at bounding box center [363, 160] width 5 height 5
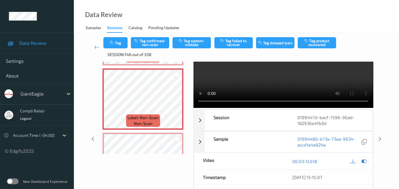
click at [362, 160] on icon at bounding box center [363, 161] width 5 height 5
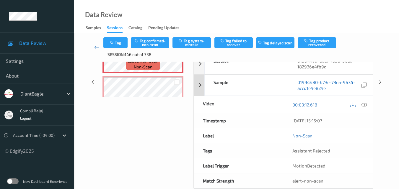
scroll to position [89, 0]
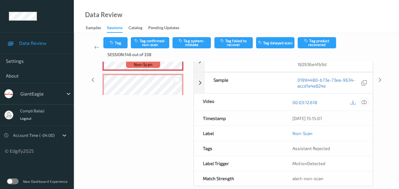
click at [363, 101] on icon at bounding box center [363, 101] width 5 height 5
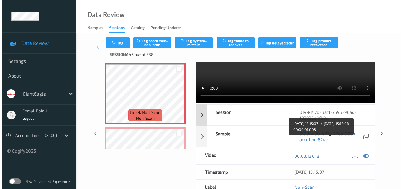
scroll to position [0, 0]
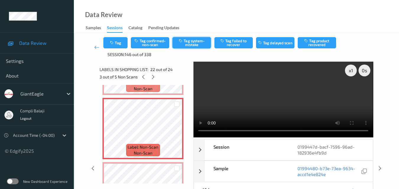
click at [189, 43] on button "Tag system-mistake" at bounding box center [191, 42] width 38 height 11
click at [120, 46] on button "Tag" at bounding box center [115, 42] width 24 height 11
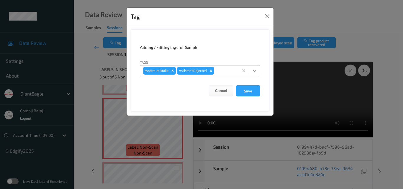
click at [254, 71] on icon at bounding box center [255, 71] width 6 height 6
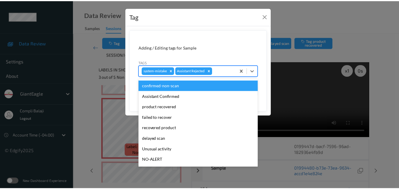
scroll to position [30, 0]
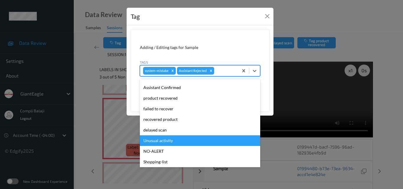
click at [170, 142] on div "Unusual activity" at bounding box center [200, 140] width 120 height 11
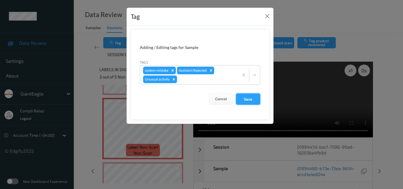
click at [251, 99] on button "Save" at bounding box center [248, 99] width 24 height 11
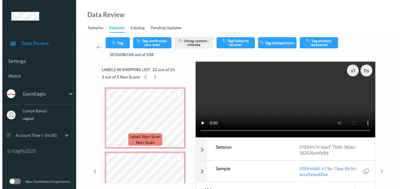
scroll to position [1429, 0]
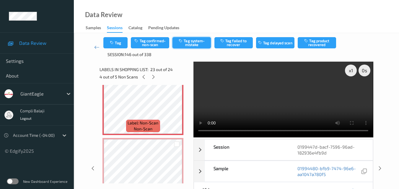
click at [200, 46] on button "Tag system-mistake" at bounding box center [191, 42] width 38 height 11
click at [122, 50] on div "Tag Tag confirmed-non-scan Untag system-mistake Tag failed to recover Tag delay…" at bounding box center [236, 47] width 266 height 20
click at [122, 43] on button "Tag" at bounding box center [115, 42] width 24 height 11
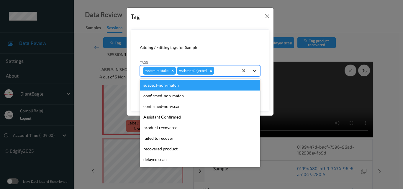
click at [253, 71] on icon at bounding box center [255, 71] width 4 height 2
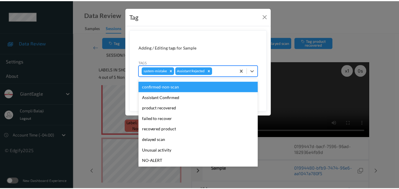
scroll to position [30, 0]
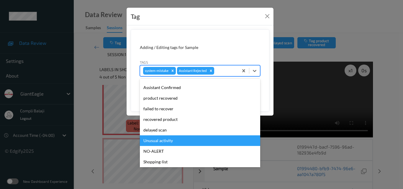
click at [176, 141] on div "Unusual activity" at bounding box center [200, 140] width 120 height 11
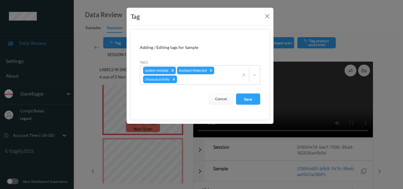
drag, startPoint x: 249, startPoint y: 99, endPoint x: 178, endPoint y: 112, distance: 71.8
click at [249, 99] on button "Save" at bounding box center [248, 99] width 24 height 11
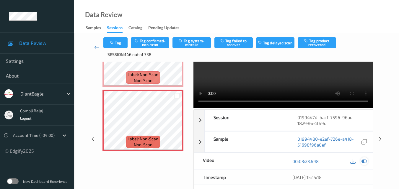
click at [364, 163] on icon at bounding box center [363, 161] width 5 height 5
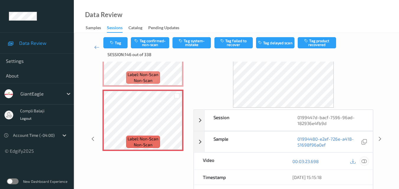
click at [365, 163] on icon at bounding box center [363, 160] width 5 height 5
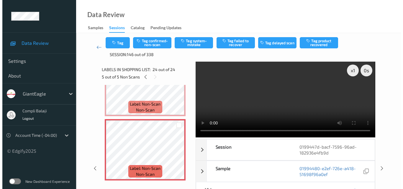
scroll to position [1410, 0]
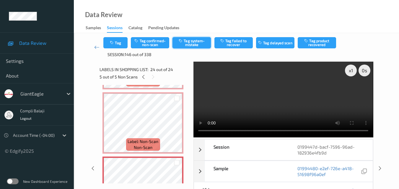
click at [198, 47] on button "Tag system-mistake" at bounding box center [191, 42] width 38 height 11
click at [121, 45] on button "Tag" at bounding box center [115, 42] width 24 height 11
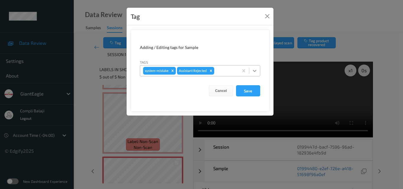
click at [253, 69] on icon at bounding box center [255, 71] width 6 height 6
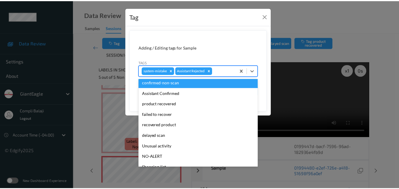
scroll to position [59, 0]
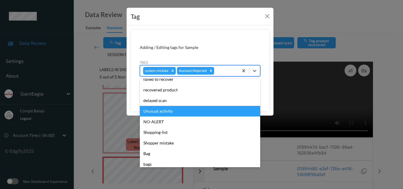
click at [168, 111] on div "Unusual activity" at bounding box center [200, 111] width 120 height 11
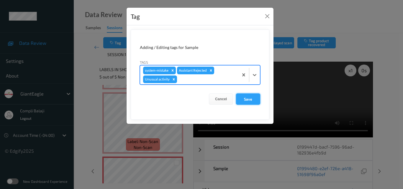
click at [246, 101] on button "Save" at bounding box center [248, 99] width 24 height 11
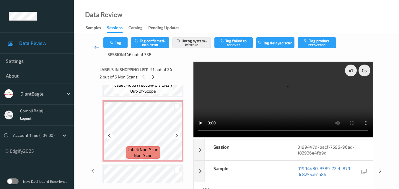
scroll to position [887, 0]
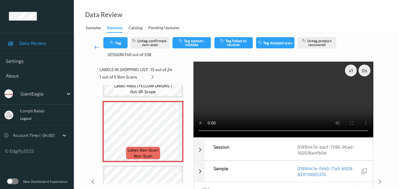
click at [98, 46] on icon at bounding box center [96, 47] width 5 height 6
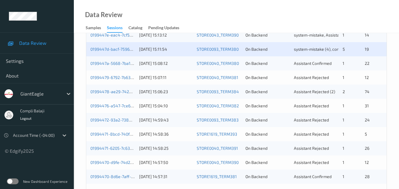
scroll to position [183, 0]
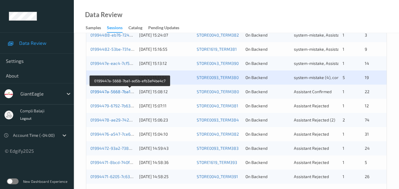
click at [125, 93] on link "0199447a-5668-7ba1-ad5b-efb3af4be4c7" at bounding box center [130, 91] width 80 height 5
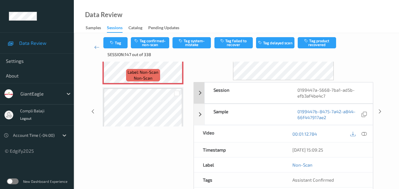
scroll to position [59, 0]
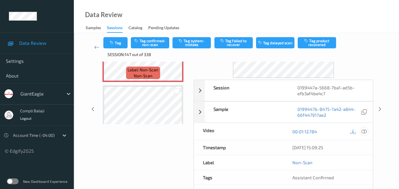
click at [366, 133] on icon at bounding box center [363, 131] width 5 height 5
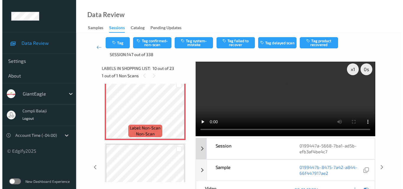
scroll to position [0, 0]
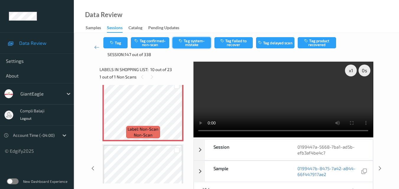
click at [203, 42] on button "Tag system-mistake" at bounding box center [191, 42] width 38 height 11
click at [117, 43] on button "Tag" at bounding box center [115, 42] width 24 height 11
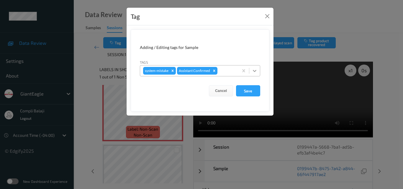
click at [254, 71] on icon at bounding box center [255, 71] width 4 height 2
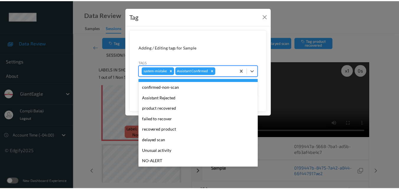
scroll to position [30, 0]
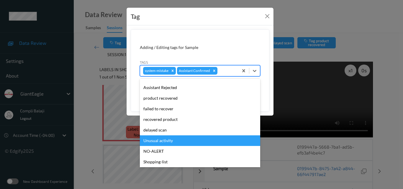
click at [173, 141] on div "Unusual activity" at bounding box center [200, 140] width 120 height 11
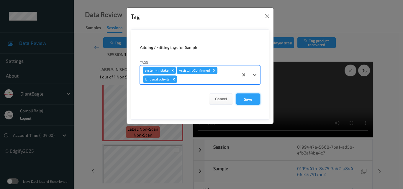
click at [253, 100] on button "Save" at bounding box center [248, 99] width 24 height 11
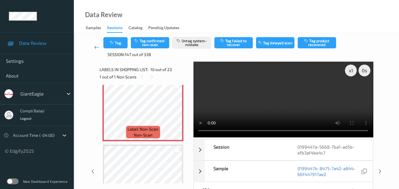
click at [95, 48] on icon at bounding box center [96, 47] width 5 height 6
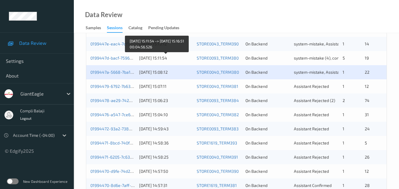
scroll to position [207, 0]
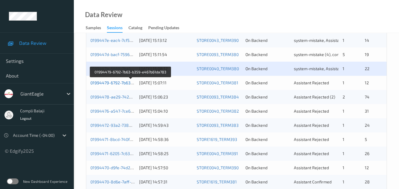
click at [128, 85] on link "01994479-6792-7b63-b359-e467b61da783" at bounding box center [130, 82] width 81 height 5
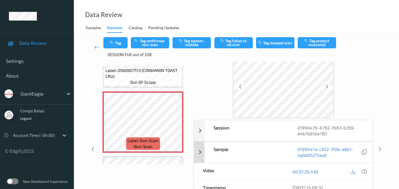
scroll to position [30, 0]
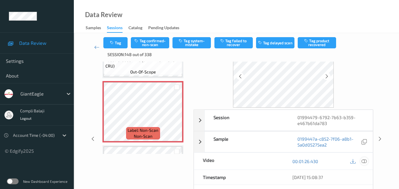
click at [363, 163] on icon at bounding box center [363, 160] width 5 height 5
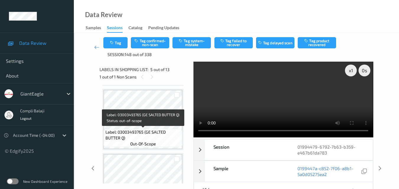
scroll to position [589, 0]
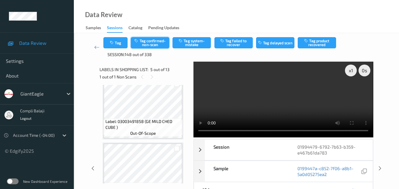
click at [162, 42] on button "Tag confirmed-non-scan" at bounding box center [150, 42] width 38 height 11
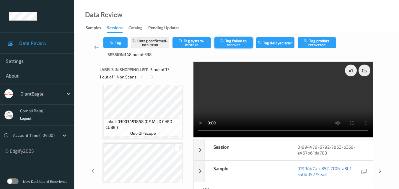
click at [245, 44] on button "Tag failed to recover" at bounding box center [233, 42] width 38 height 11
click at [95, 48] on icon at bounding box center [96, 47] width 5 height 6
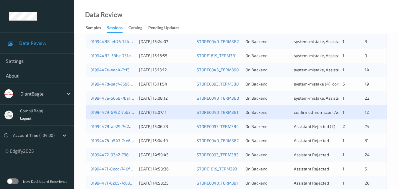
scroll to position [207, 0]
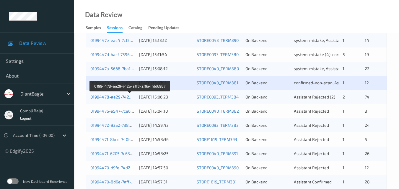
click at [122, 98] on link "01994478-ae29-742e-a1f3-2f9a4fdd6987" at bounding box center [129, 96] width 79 height 5
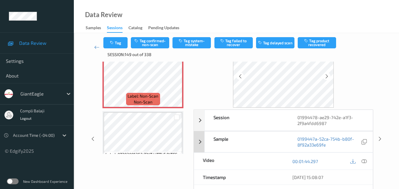
scroll to position [59, 0]
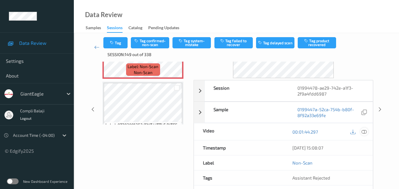
click at [365, 134] on icon at bounding box center [363, 131] width 5 height 5
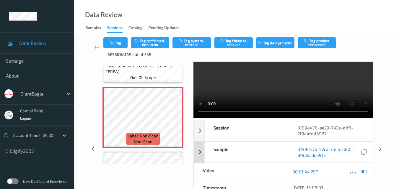
scroll to position [30, 0]
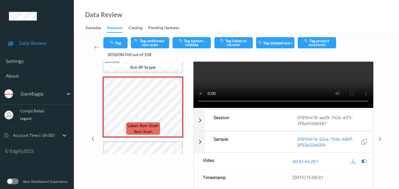
click at [363, 162] on icon at bounding box center [363, 161] width 5 height 5
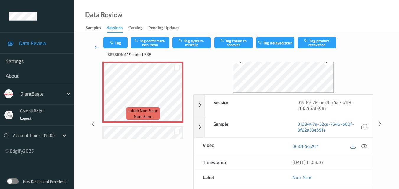
scroll to position [59, 0]
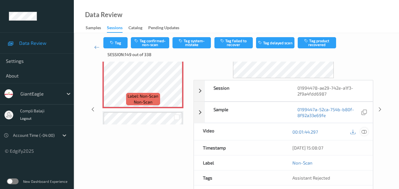
click at [363, 133] on icon at bounding box center [363, 131] width 5 height 5
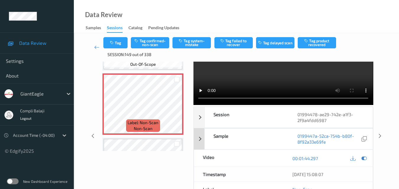
scroll to position [0, 0]
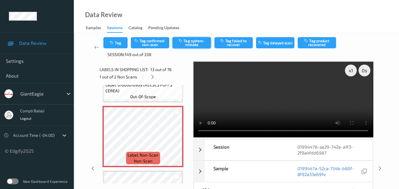
click at [193, 45] on button "Tag system-mistake" at bounding box center [191, 42] width 38 height 11
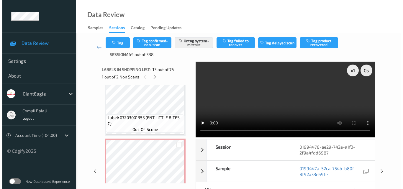
scroll to position [813, 0]
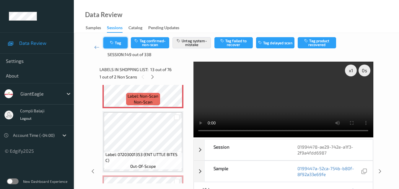
click at [120, 46] on button "Tag" at bounding box center [115, 42] width 24 height 11
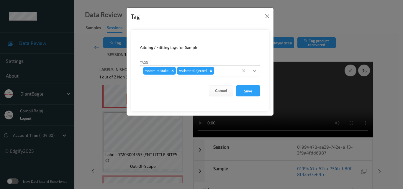
click at [255, 73] on icon at bounding box center [255, 71] width 6 height 6
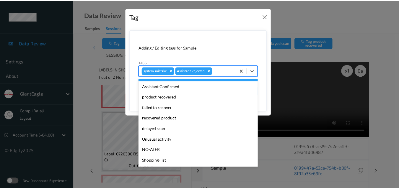
scroll to position [59, 0]
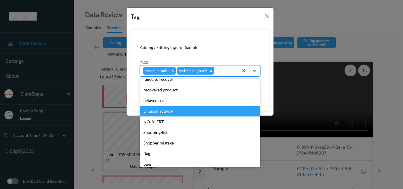
drag, startPoint x: 173, startPoint y: 111, endPoint x: 225, endPoint y: 104, distance: 52.3
click at [173, 111] on div "Unusual activity" at bounding box center [200, 111] width 120 height 11
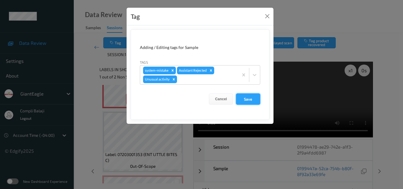
click at [250, 100] on button "Save" at bounding box center [248, 99] width 24 height 11
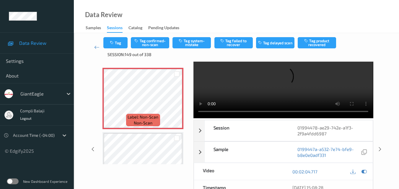
scroll to position [30, 0]
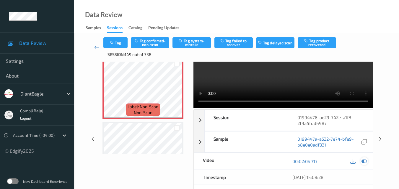
click at [363, 159] on icon at bounding box center [363, 161] width 5 height 5
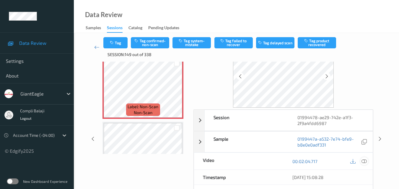
click at [366, 162] on icon at bounding box center [363, 160] width 5 height 5
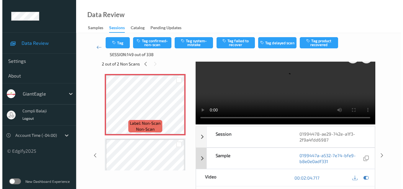
scroll to position [0, 0]
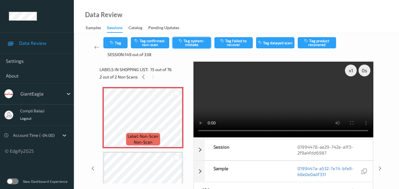
click at [198, 44] on button "Tag system-mistake" at bounding box center [191, 42] width 38 height 11
click at [119, 45] on button "Tag" at bounding box center [115, 42] width 24 height 11
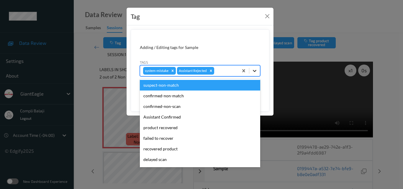
click at [253, 71] on icon at bounding box center [255, 71] width 6 height 6
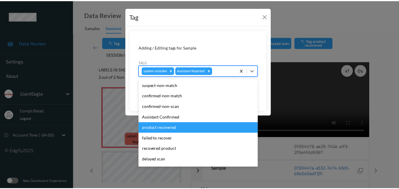
scroll to position [30, 0]
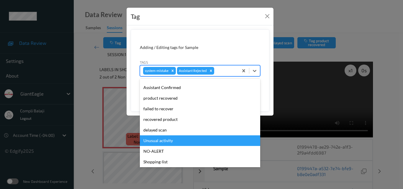
click at [170, 142] on div "Unusual activity" at bounding box center [200, 140] width 120 height 11
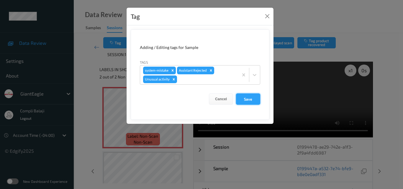
click at [251, 101] on button "Save" at bounding box center [248, 99] width 24 height 11
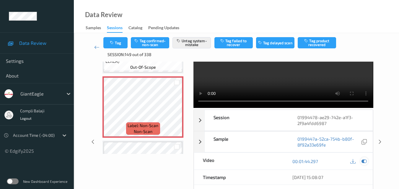
click at [365, 159] on icon at bounding box center [363, 161] width 5 height 5
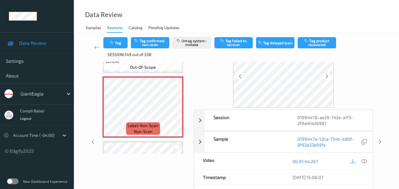
click at [364, 160] on icon at bounding box center [363, 160] width 5 height 5
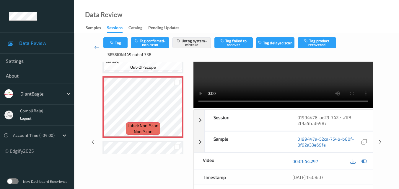
scroll to position [0, 0]
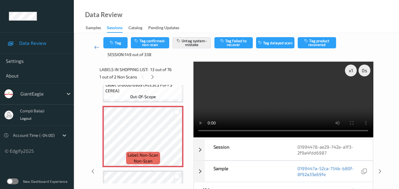
click at [97, 47] on icon at bounding box center [96, 47] width 5 height 6
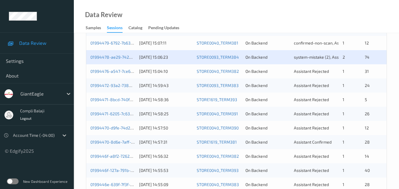
scroll to position [236, 0]
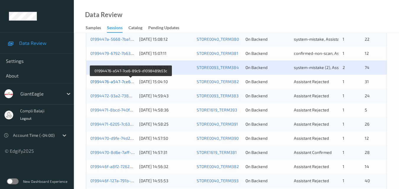
click at [112, 83] on link "01994476-a547-7ce6-89c9-d1098489b53c" at bounding box center [130, 81] width 81 height 5
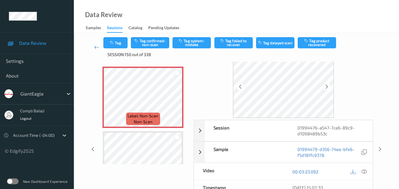
scroll to position [30, 0]
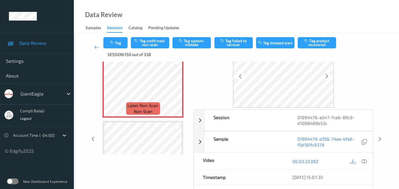
click at [367, 161] on div at bounding box center [364, 161] width 8 height 8
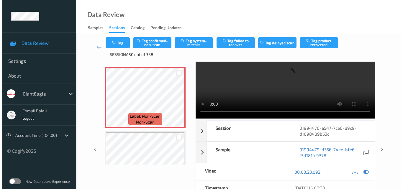
scroll to position [0, 0]
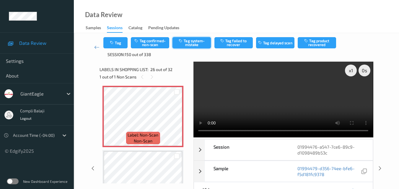
click at [199, 39] on button "Tag system-mistake" at bounding box center [191, 42] width 38 height 11
click at [116, 45] on button "Tag" at bounding box center [115, 42] width 24 height 11
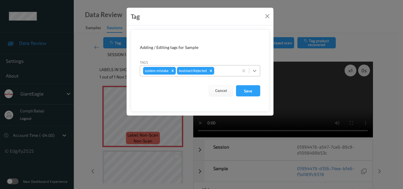
click at [257, 71] on icon at bounding box center [255, 71] width 6 height 6
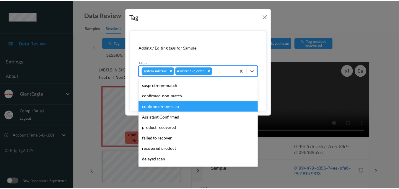
scroll to position [59, 0]
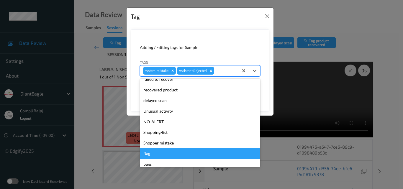
click at [155, 154] on div "Bag" at bounding box center [200, 153] width 120 height 11
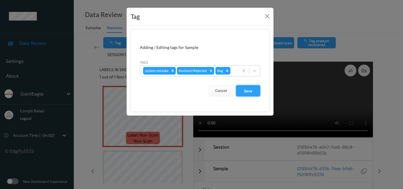
click at [252, 94] on button "Save" at bounding box center [248, 90] width 24 height 11
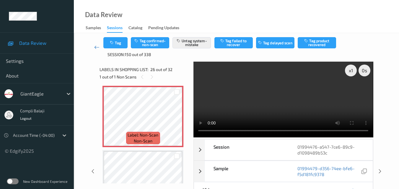
click at [94, 46] on icon at bounding box center [96, 47] width 5 height 6
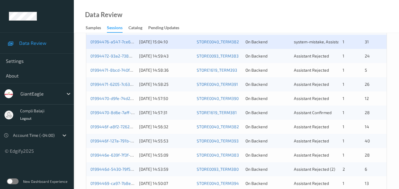
scroll to position [266, 0]
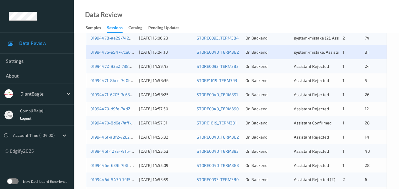
click at [127, 69] on div "01994472-93a2-7384-813b-a66768e171b4" at bounding box center [112, 66] width 45 height 6
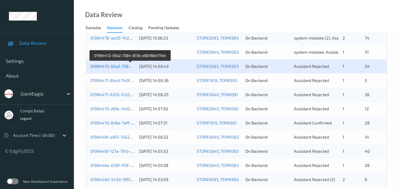
click at [122, 67] on link "01994472-93a2-7384-813b-a66768e171b4" at bounding box center [130, 66] width 81 height 5
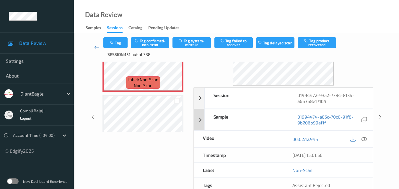
scroll to position [61, 0]
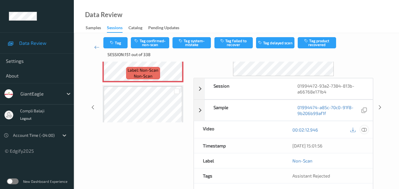
click at [366, 130] on icon at bounding box center [363, 129] width 5 height 5
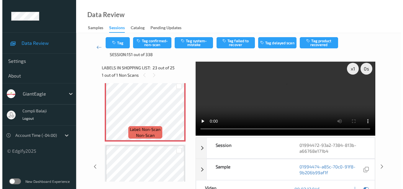
scroll to position [0, 0]
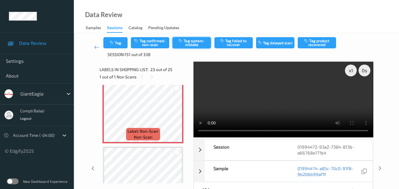
click at [194, 42] on button "Tag system-mistake" at bounding box center [191, 42] width 38 height 11
click at [119, 45] on button "Tag" at bounding box center [115, 42] width 24 height 11
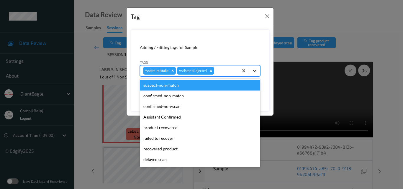
click at [254, 70] on icon at bounding box center [255, 71] width 6 height 6
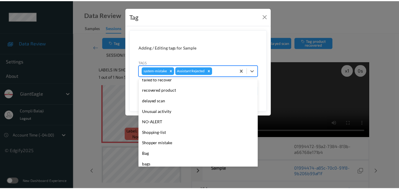
scroll to position [59, 0]
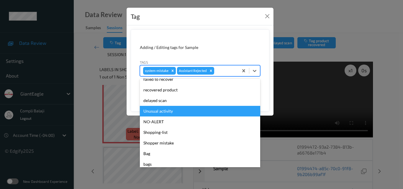
click at [173, 111] on div "Unusual activity" at bounding box center [200, 111] width 120 height 11
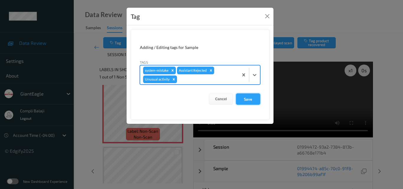
click at [246, 100] on button "Save" at bounding box center [248, 99] width 24 height 11
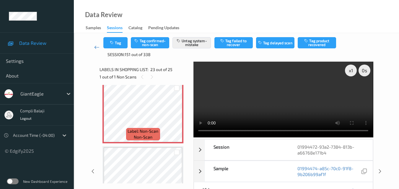
click at [94, 47] on icon at bounding box center [96, 47] width 5 height 6
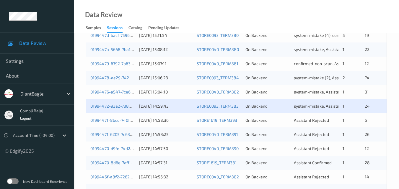
scroll to position [236, 0]
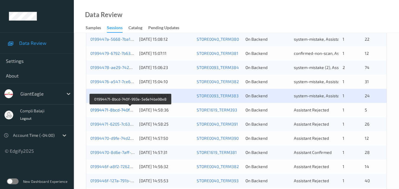
click at [129, 110] on link "01994471-8bcd-740f-993e-5e6e14ba98e8" at bounding box center [130, 109] width 81 height 5
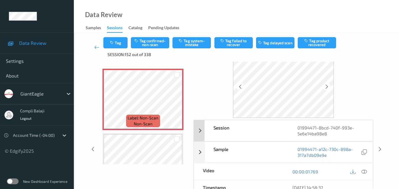
scroll to position [30, 0]
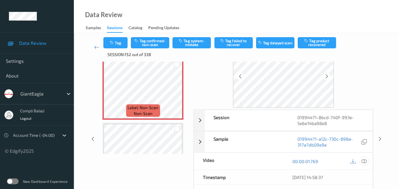
drag, startPoint x: 363, startPoint y: 160, endPoint x: 263, endPoint y: 160, distance: 99.7
click at [363, 160] on icon at bounding box center [363, 160] width 5 height 5
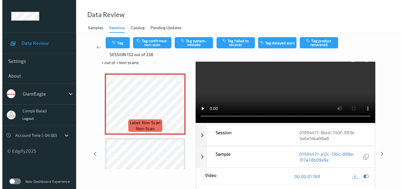
scroll to position [0, 0]
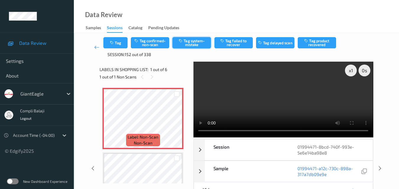
click at [195, 42] on button "Tag system-mistake" at bounding box center [191, 42] width 38 height 11
click at [124, 43] on button "Tag" at bounding box center [115, 42] width 24 height 11
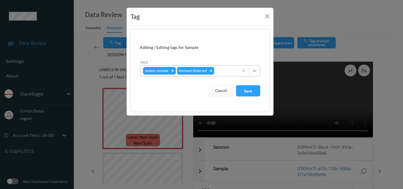
click at [256, 70] on icon at bounding box center [255, 71] width 6 height 6
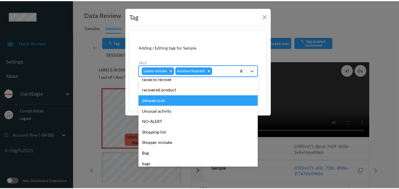
scroll to position [63, 0]
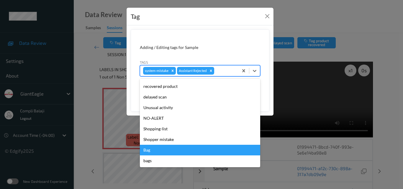
click at [156, 153] on div "Bag" at bounding box center [200, 150] width 120 height 11
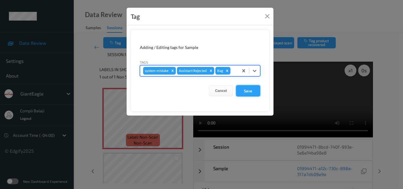
click at [248, 94] on button "Save" at bounding box center [248, 90] width 24 height 11
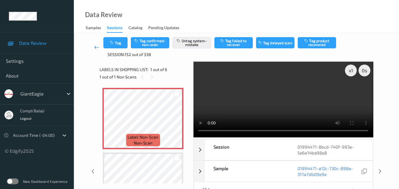
click at [97, 47] on icon at bounding box center [96, 47] width 5 height 6
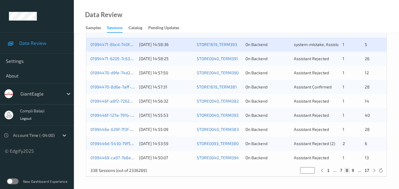
scroll to position [272, 0]
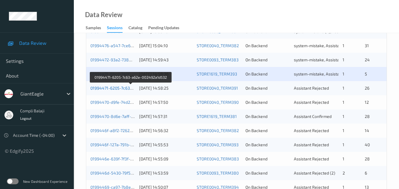
click at [116, 89] on link "01994471-6205-7c63-a62e-002492a1d532" at bounding box center [130, 88] width 81 height 5
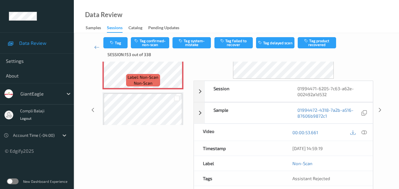
scroll to position [59, 0]
click at [365, 131] on icon at bounding box center [363, 131] width 5 height 5
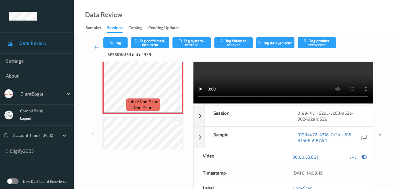
scroll to position [0, 0]
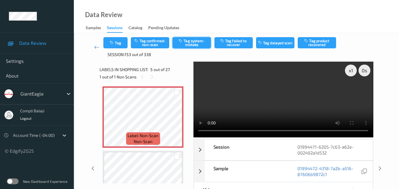
drag, startPoint x: 194, startPoint y: 40, endPoint x: 199, endPoint y: 43, distance: 6.3
click at [194, 40] on button "Tag system-mistake" at bounding box center [191, 42] width 38 height 11
click at [197, 42] on button "Untag system-mistake" at bounding box center [191, 42] width 38 height 11
click at [150, 42] on button "Tag confirmed-non-scan" at bounding box center [150, 42] width 38 height 11
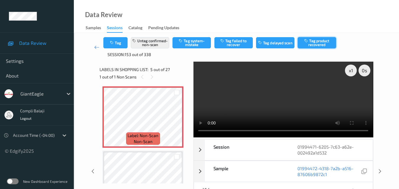
click at [322, 42] on button "Tag product recovered" at bounding box center [316, 42] width 38 height 11
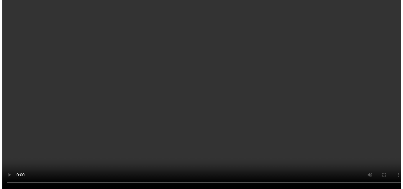
scroll to position [229, 0]
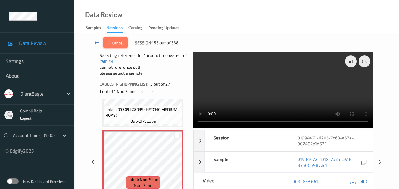
click at [114, 45] on button "Cancel" at bounding box center [115, 42] width 24 height 11
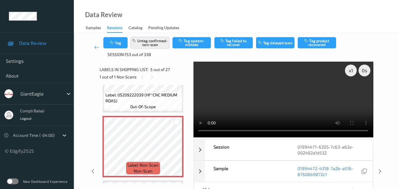
click at [155, 44] on button "Untag confirmed-non-scan" at bounding box center [150, 42] width 38 height 11
click at [194, 43] on button "Tag system-mistake" at bounding box center [191, 42] width 38 height 11
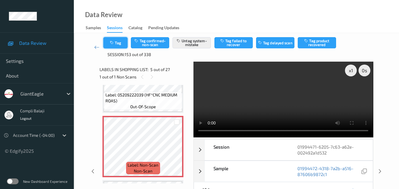
click at [116, 43] on button "Tag" at bounding box center [115, 42] width 24 height 11
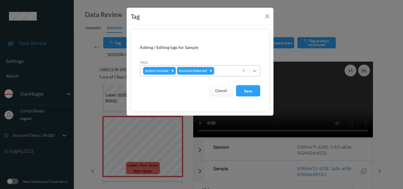
click at [256, 71] on icon at bounding box center [255, 71] width 4 height 2
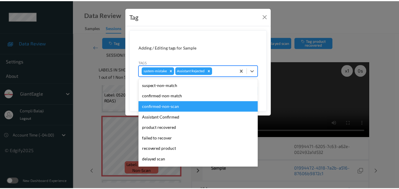
scroll to position [30, 0]
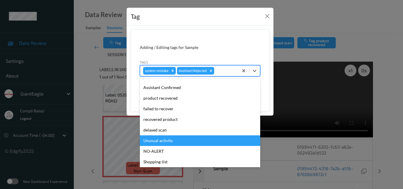
click at [165, 140] on div "Unusual activity" at bounding box center [200, 140] width 120 height 11
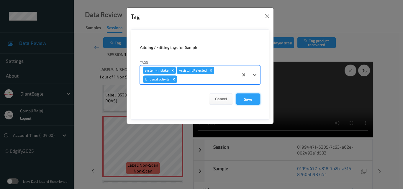
click at [253, 102] on button "Save" at bounding box center [248, 99] width 24 height 11
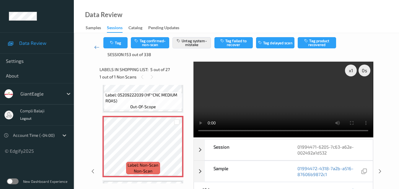
click at [95, 48] on icon at bounding box center [96, 47] width 5 height 6
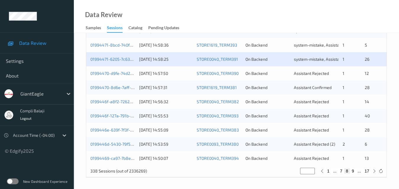
scroll to position [301, 0]
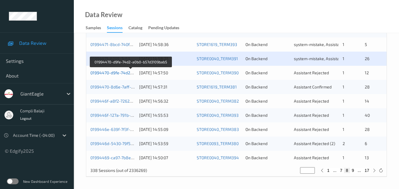
click at [121, 74] on link "01994470-d9fe-74d2-a0b0-b57d3109bab5" at bounding box center [130, 72] width 80 height 5
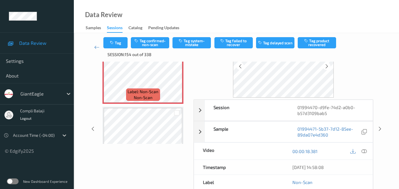
scroll to position [65, 0]
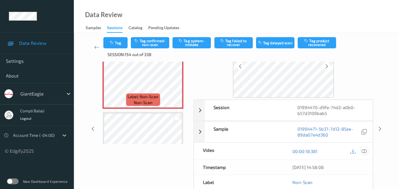
click at [365, 152] on icon at bounding box center [363, 150] width 5 height 5
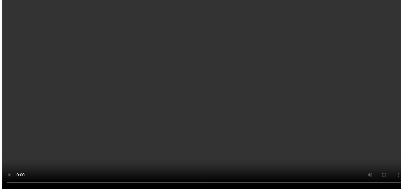
scroll to position [36, 0]
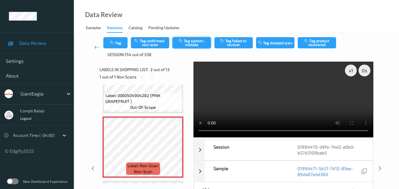
click at [196, 46] on button "Tag system-mistake" at bounding box center [191, 42] width 38 height 11
click at [119, 44] on button "Tag" at bounding box center [115, 42] width 24 height 11
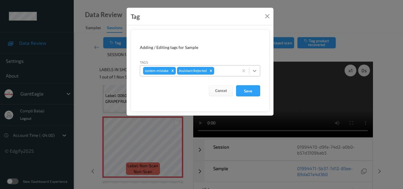
click at [256, 71] on icon at bounding box center [255, 71] width 6 height 6
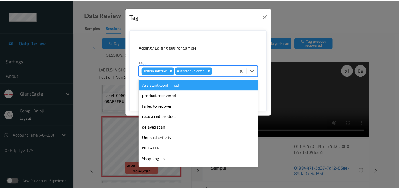
scroll to position [59, 0]
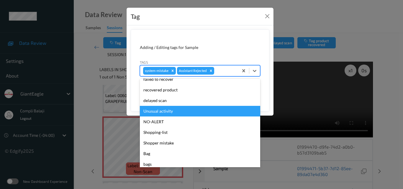
drag, startPoint x: 172, startPoint y: 112, endPoint x: 212, endPoint y: 111, distance: 40.1
click at [172, 112] on div "Unusual activity" at bounding box center [200, 111] width 120 height 11
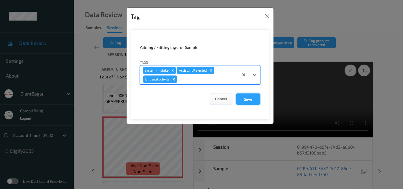
click at [245, 101] on button "Save" at bounding box center [248, 99] width 24 height 11
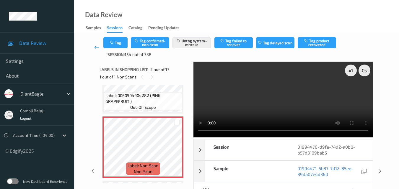
click at [96, 49] on icon at bounding box center [96, 47] width 5 height 6
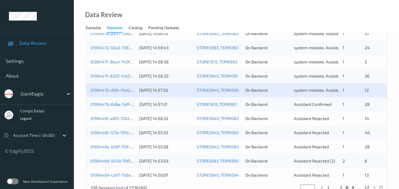
scroll to position [295, 0]
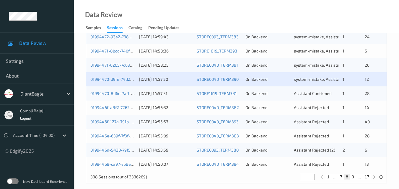
click at [116, 96] on div "01994470-8d6e-7aff-ad2b-da8082079722 [DATE] 14:57:31 STORE1619_TERM381 On Backe…" at bounding box center [236, 93] width 300 height 14
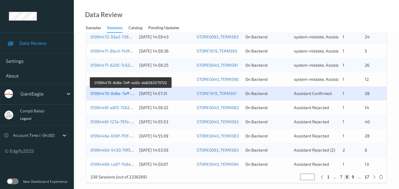
click at [124, 94] on link "01994470-8d6e-7aff-ad2b-da8082079722" at bounding box center [130, 93] width 80 height 5
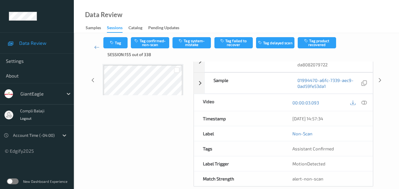
scroll to position [89, 0]
click at [365, 104] on icon at bounding box center [363, 101] width 5 height 5
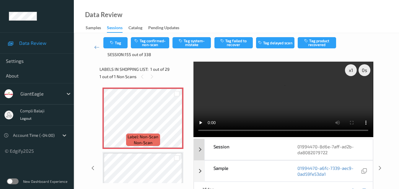
scroll to position [0, 0]
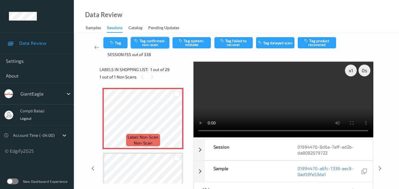
click at [150, 45] on button "Tag confirmed-non-scan" at bounding box center [150, 42] width 38 height 11
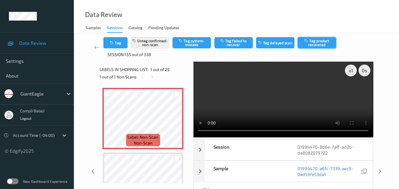
click at [328, 43] on button "Tag product recovered" at bounding box center [316, 42] width 38 height 11
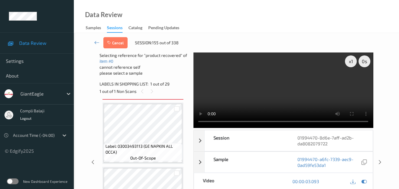
scroll to position [59, 0]
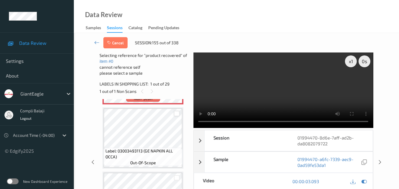
click at [177, 115] on div at bounding box center [177, 114] width 6 height 6
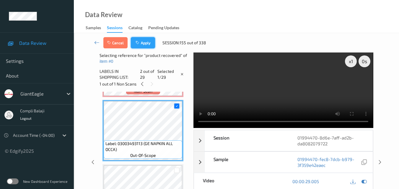
click at [142, 43] on button "Apply" at bounding box center [143, 42] width 24 height 11
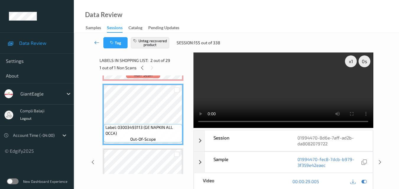
click at [96, 42] on icon at bounding box center [96, 43] width 5 height 6
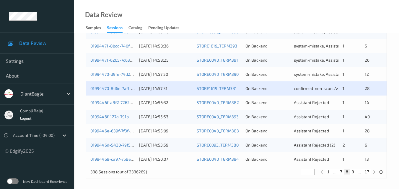
scroll to position [301, 0]
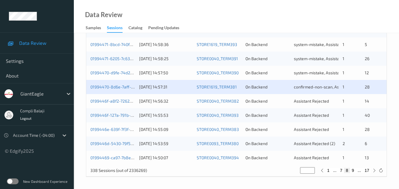
click at [122, 104] on div "0199446f-a8f2-7262-b685-339d967f67a1" at bounding box center [112, 101] width 45 height 6
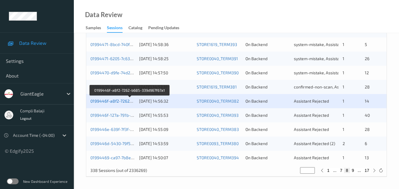
click at [116, 101] on link "0199446f-a8f2-7262-b685-339d967f67a1" at bounding box center [129, 101] width 79 height 5
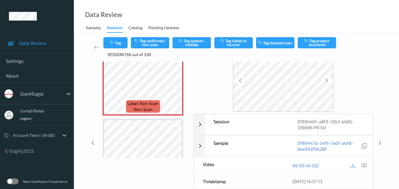
scroll to position [36, 0]
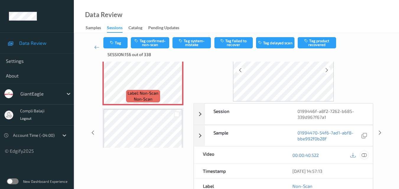
click at [367, 156] on div at bounding box center [364, 155] width 8 height 8
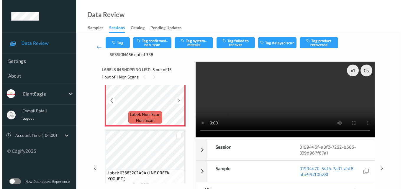
scroll to position [236, 0]
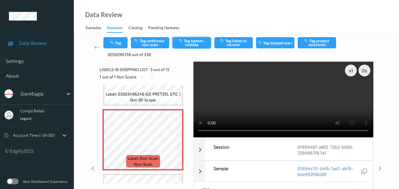
click at [196, 43] on button "Tag system-mistake" at bounding box center [191, 42] width 38 height 11
click at [119, 44] on button "Tag" at bounding box center [115, 42] width 24 height 11
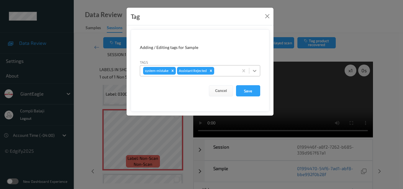
click at [254, 70] on icon at bounding box center [255, 71] width 6 height 6
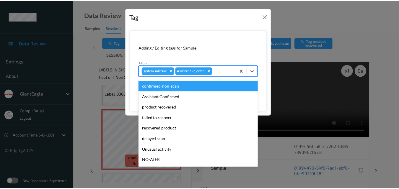
scroll to position [30, 0]
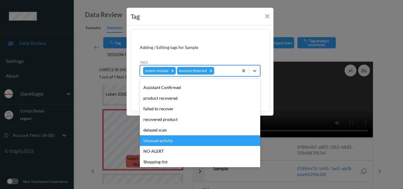
click at [157, 141] on div "Unusual activity" at bounding box center [200, 140] width 120 height 11
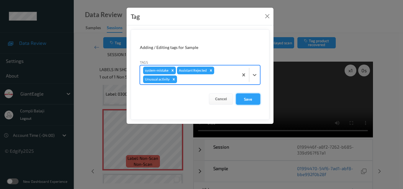
click at [247, 100] on button "Save" at bounding box center [248, 99] width 24 height 11
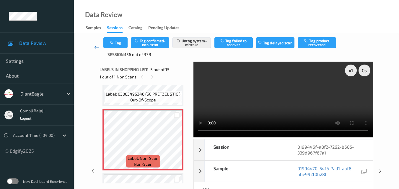
click at [95, 49] on icon at bounding box center [96, 47] width 5 height 6
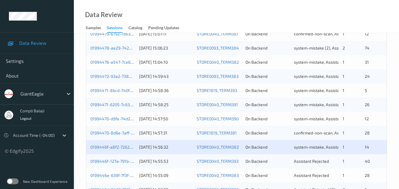
scroll to position [295, 0]
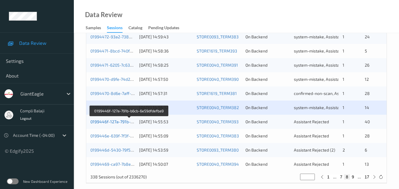
click at [116, 121] on link "0199446f-127a-791b-b6cb-6e59dfdefba9" at bounding box center [129, 121] width 78 height 5
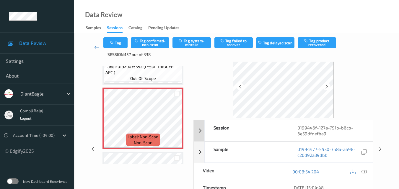
scroll to position [30, 0]
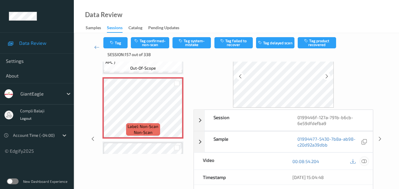
click at [363, 161] on icon at bounding box center [363, 160] width 5 height 5
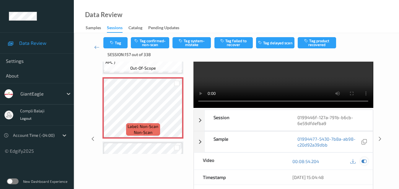
click at [364, 160] on icon at bounding box center [363, 161] width 5 height 5
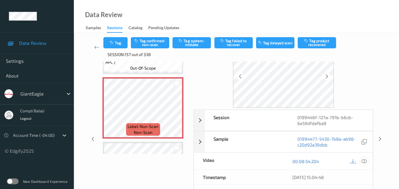
click at [363, 162] on icon at bounding box center [363, 160] width 5 height 5
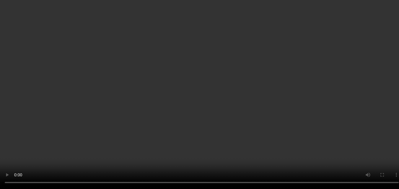
scroll to position [59, 0]
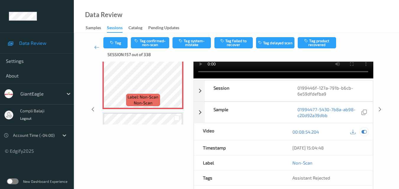
click at [364, 134] on icon at bounding box center [363, 131] width 5 height 5
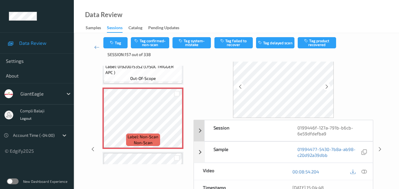
scroll to position [30, 0]
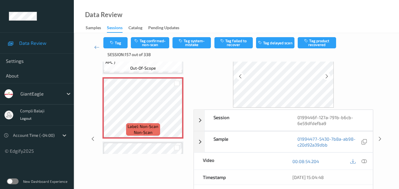
click at [366, 160] on icon at bounding box center [363, 160] width 5 height 5
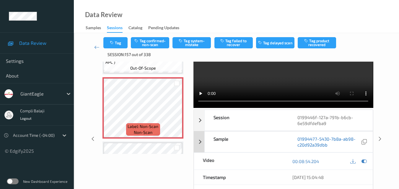
scroll to position [0, 0]
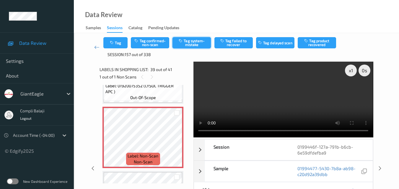
click at [199, 47] on button "Tag system-mistake" at bounding box center [191, 42] width 38 height 11
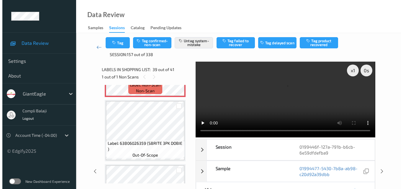
scroll to position [2423, 0]
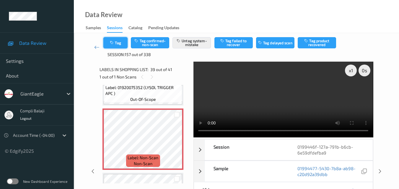
click at [120, 46] on button "Tag" at bounding box center [115, 42] width 24 height 11
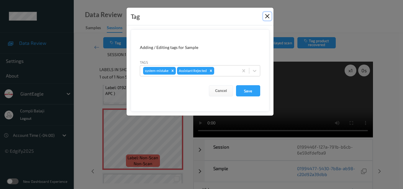
click at [266, 16] on button "Close" at bounding box center [267, 16] width 8 height 8
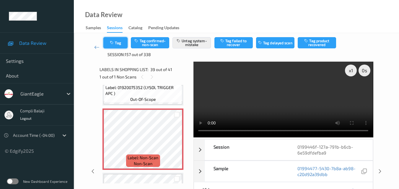
click at [120, 44] on button "Tag" at bounding box center [115, 42] width 24 height 11
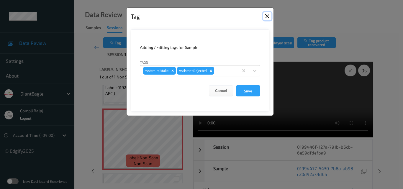
click at [266, 16] on button "Close" at bounding box center [267, 16] width 8 height 8
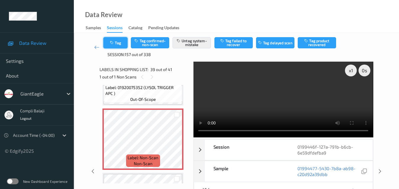
click at [116, 47] on button "Tag" at bounding box center [115, 42] width 24 height 11
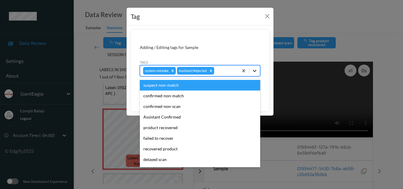
click at [257, 71] on icon at bounding box center [255, 71] width 6 height 6
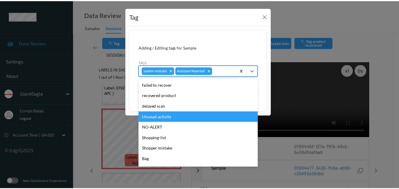
scroll to position [59, 0]
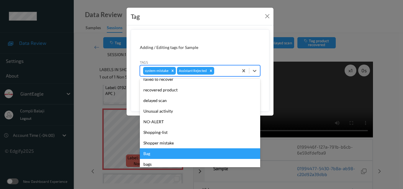
drag, startPoint x: 144, startPoint y: 156, endPoint x: 152, endPoint y: 152, distance: 9.6
click at [144, 156] on div "Bag" at bounding box center [200, 153] width 120 height 11
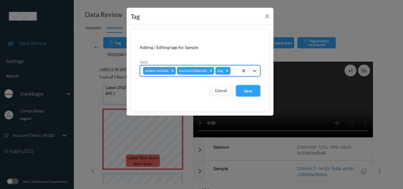
click at [251, 91] on button "Save" at bounding box center [248, 90] width 24 height 11
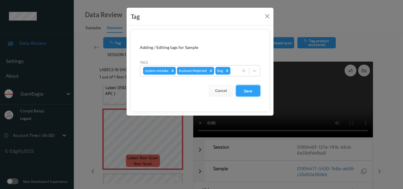
click at [253, 93] on button "Save" at bounding box center [248, 90] width 24 height 11
click at [252, 94] on button "Save" at bounding box center [248, 90] width 24 height 11
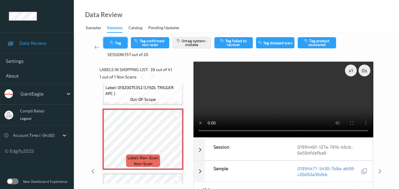
click at [121, 45] on button "Tag" at bounding box center [115, 42] width 24 height 11
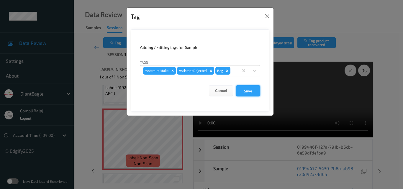
click at [253, 92] on button "Save" at bounding box center [248, 90] width 24 height 11
click at [268, 16] on button "Close" at bounding box center [267, 16] width 8 height 8
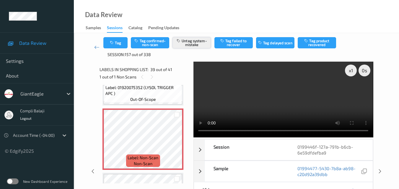
click at [195, 42] on button "Untag system-mistake" at bounding box center [191, 42] width 38 height 11
click at [196, 45] on button "Tag system-mistake" at bounding box center [191, 42] width 38 height 11
click at [196, 42] on button "Tag system-mistake" at bounding box center [191, 42] width 38 height 11
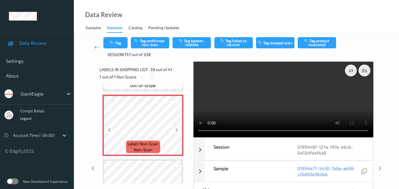
scroll to position [2423, 0]
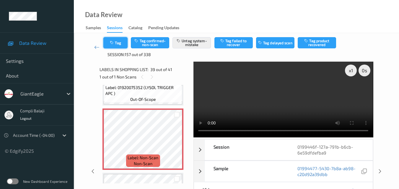
click at [121, 44] on button "Tag" at bounding box center [115, 42] width 24 height 11
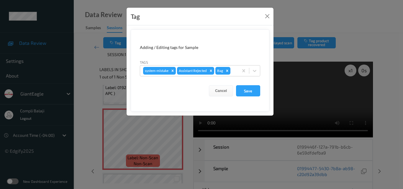
drag, startPoint x: 248, startPoint y: 92, endPoint x: 289, endPoint y: 78, distance: 43.7
click at [248, 92] on button "Save" at bounding box center [248, 90] width 24 height 11
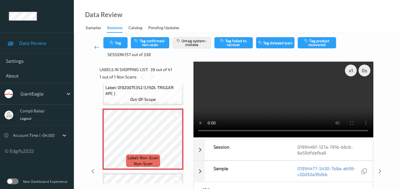
click at [94, 48] on icon at bounding box center [96, 47] width 5 height 6
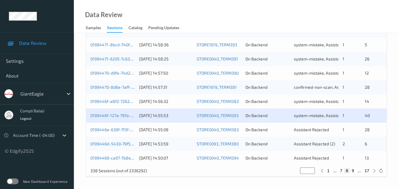
scroll to position [301, 0]
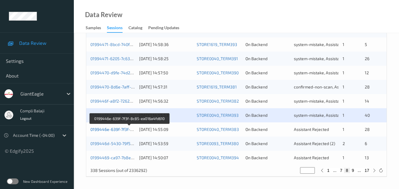
click at [121, 131] on link "0199446e-639f-7f3f-8c85-ea016a4fd610" at bounding box center [129, 129] width 78 height 5
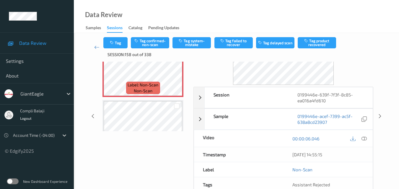
scroll to position [63, 0]
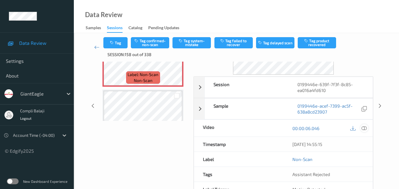
click at [364, 130] on icon at bounding box center [363, 127] width 5 height 5
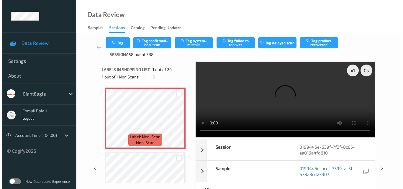
scroll to position [0, 0]
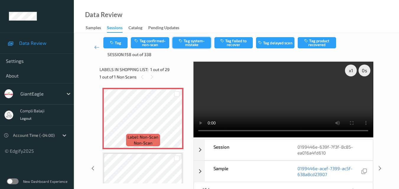
click at [198, 42] on button "Tag system-mistake" at bounding box center [191, 42] width 38 height 11
click at [122, 44] on button "Tag" at bounding box center [115, 42] width 24 height 11
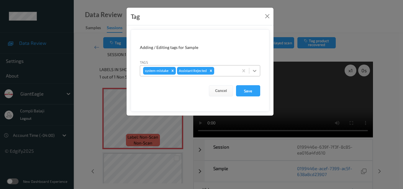
click at [257, 71] on icon at bounding box center [255, 71] width 6 height 6
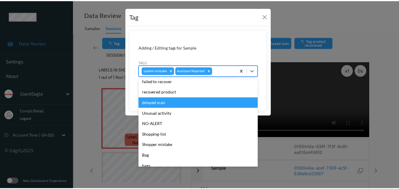
scroll to position [59, 0]
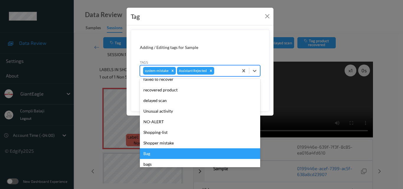
drag, startPoint x: 152, startPoint y: 156, endPoint x: 209, endPoint y: 123, distance: 65.5
click at [152, 155] on div "Bag" at bounding box center [200, 153] width 120 height 11
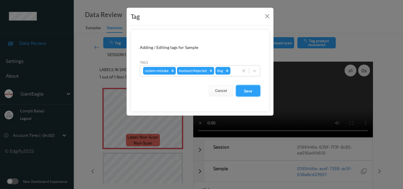
click at [249, 92] on button "Save" at bounding box center [248, 90] width 24 height 11
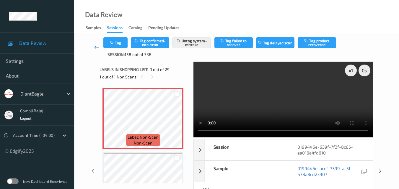
click at [101, 50] on link at bounding box center [96, 47] width 13 height 20
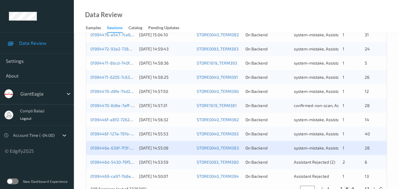
scroll to position [301, 0]
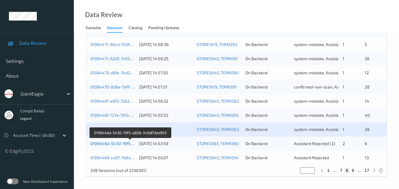
click at [126, 145] on link "0199446d-5430-79f5-a806-141b813ed953" at bounding box center [130, 143] width 81 height 5
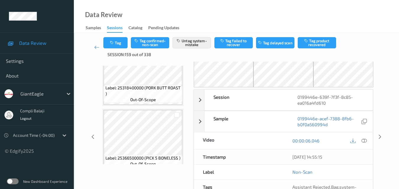
scroll to position [30, 0]
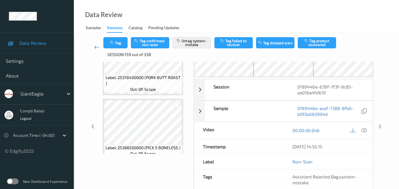
click at [94, 48] on icon at bounding box center [96, 47] width 5 height 6
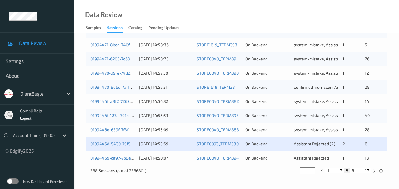
scroll to position [301, 0]
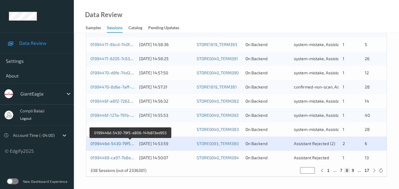
click at [128, 143] on link "0199446d-5430-79f5-a806-141b813ed953" at bounding box center [130, 143] width 81 height 5
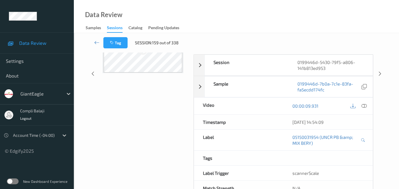
scroll to position [91, 0]
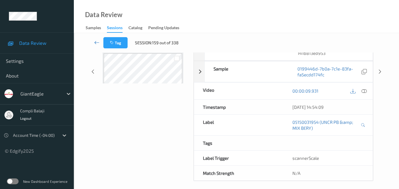
click at [97, 42] on icon at bounding box center [96, 43] width 5 height 6
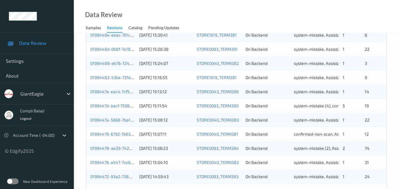
scroll to position [154, 0]
